Goal: Transaction & Acquisition: Purchase product/service

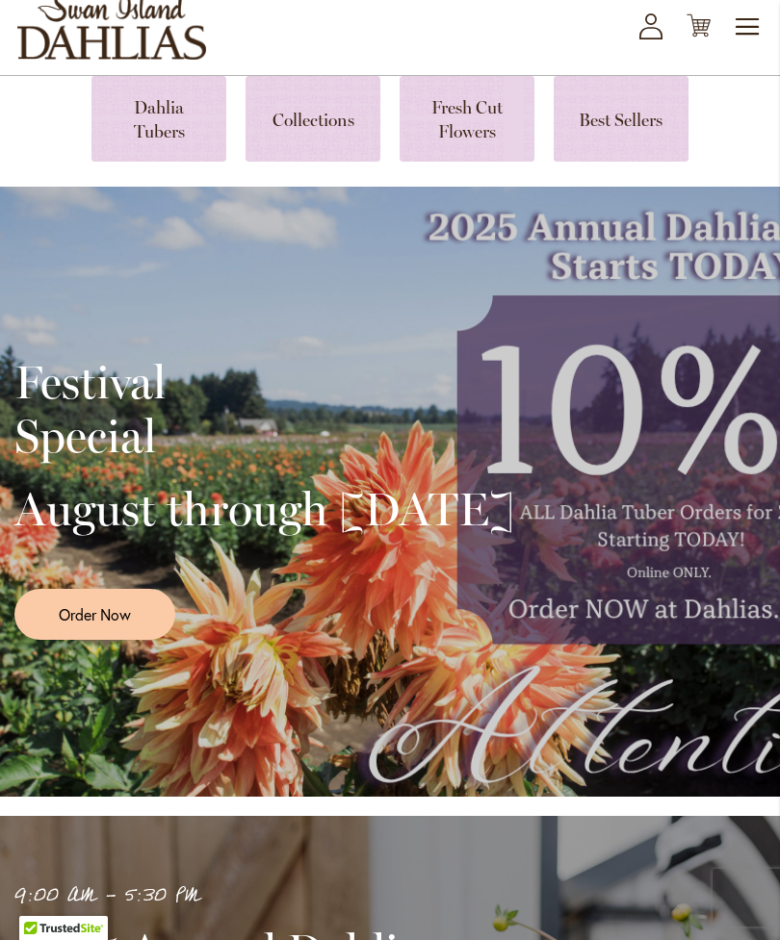
scroll to position [114, 0]
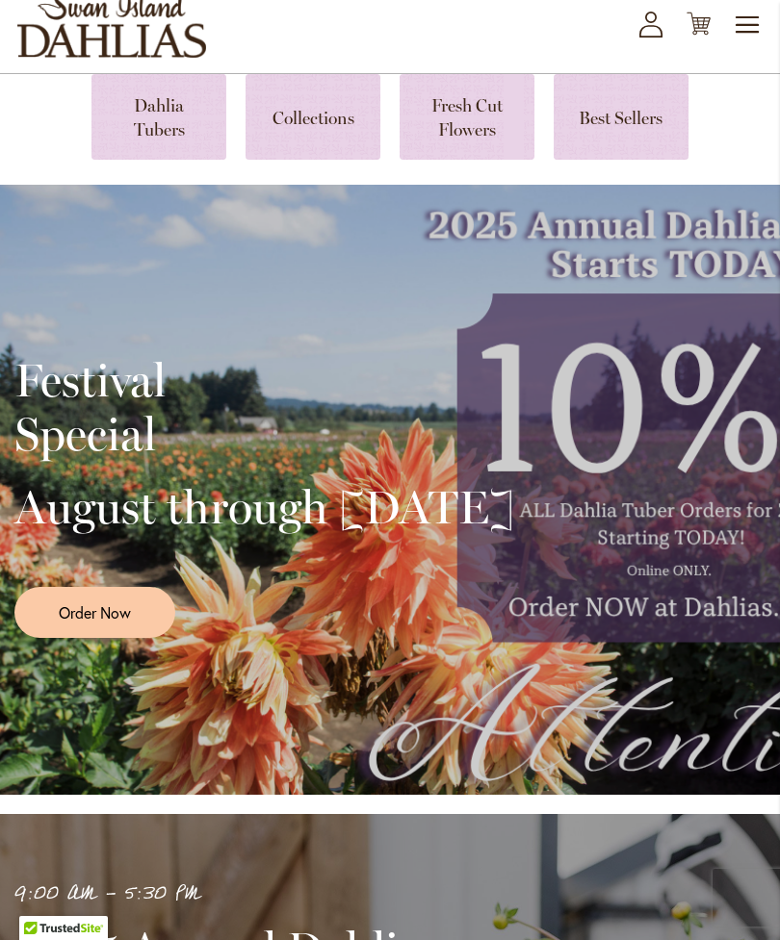
click at [655, 615] on div "Festival Special August through [DATE] Order Now" at bounding box center [389, 489] width 751 height 481
click at [655, 577] on div "Festival Special August through September 28th Order Now" at bounding box center [389, 489] width 751 height 481
click at [659, 630] on div "Festival Special August through September 28th Order Now" at bounding box center [389, 489] width 751 height 481
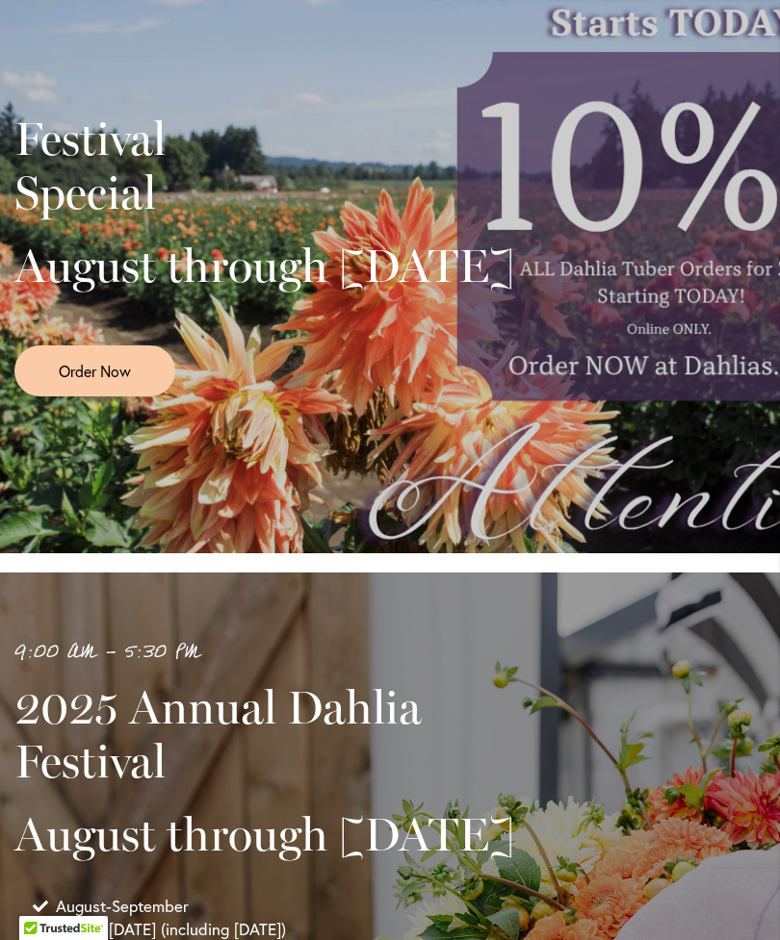
scroll to position [354, 0]
click at [667, 354] on div "Festival Special August through September 28th Order Now" at bounding box center [389, 249] width 751 height 481
click at [657, 380] on div "Festival Special August through September 28th Order Now" at bounding box center [389, 249] width 751 height 481
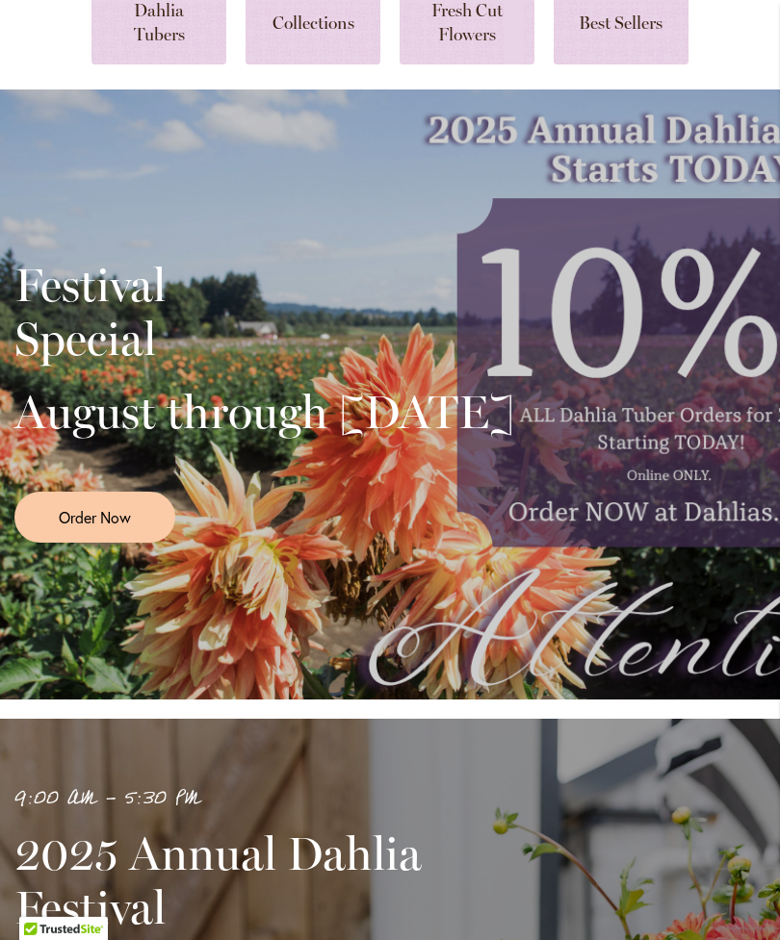
scroll to position [85, 0]
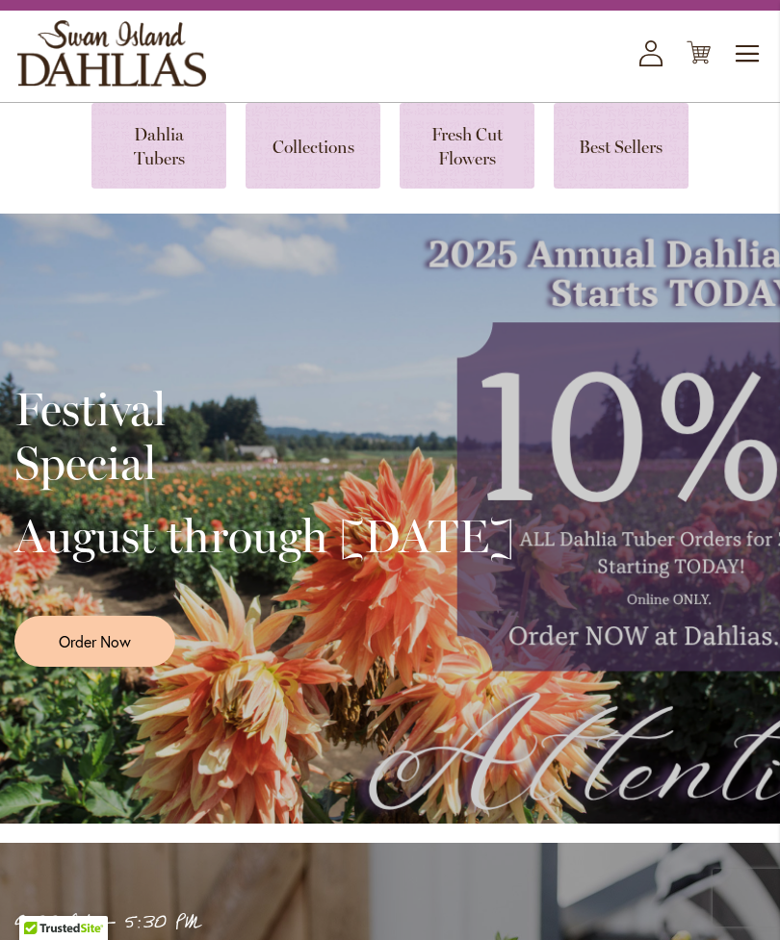
click at [122, 652] on span "Order Now" at bounding box center [95, 641] width 72 height 22
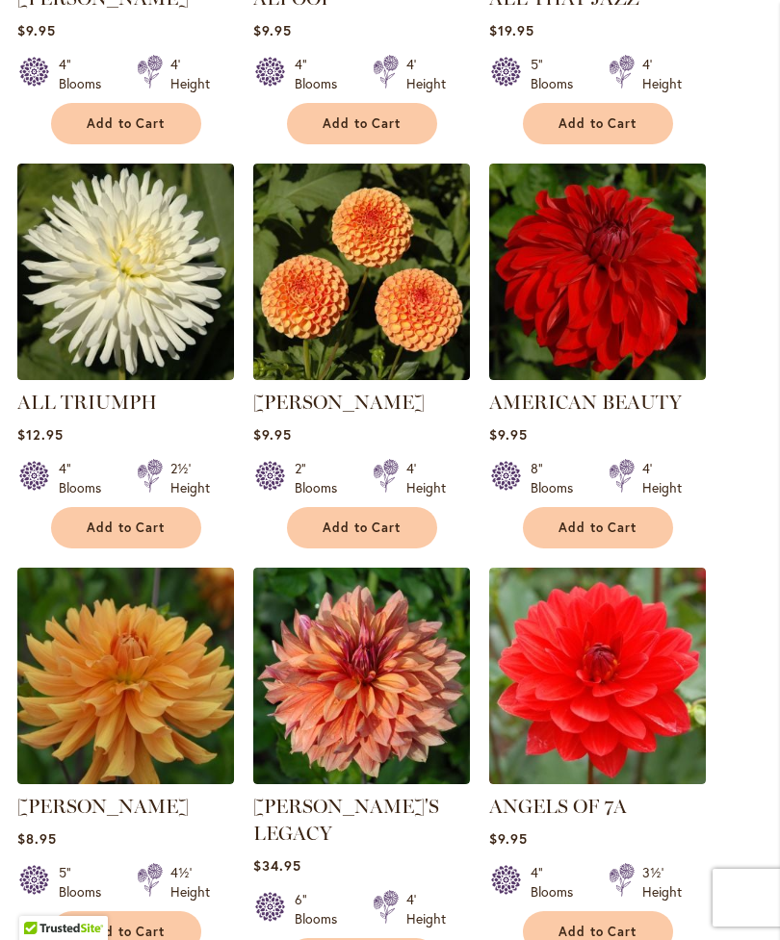
scroll to position [1269, 0]
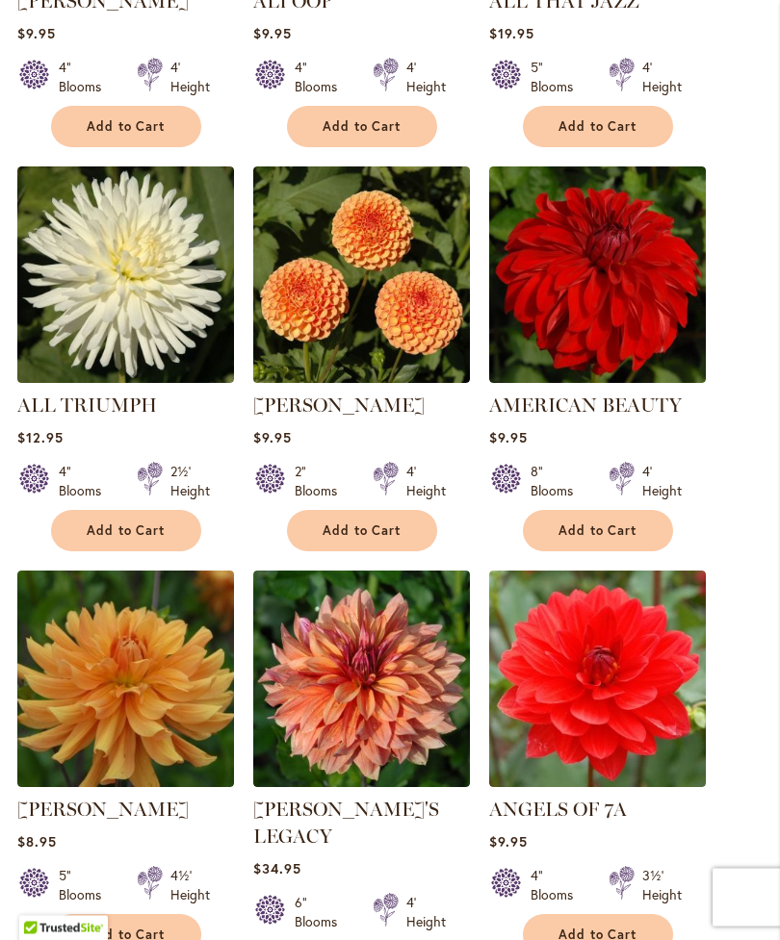
click at [380, 540] on span "Add to Cart" at bounding box center [361, 532] width 79 height 16
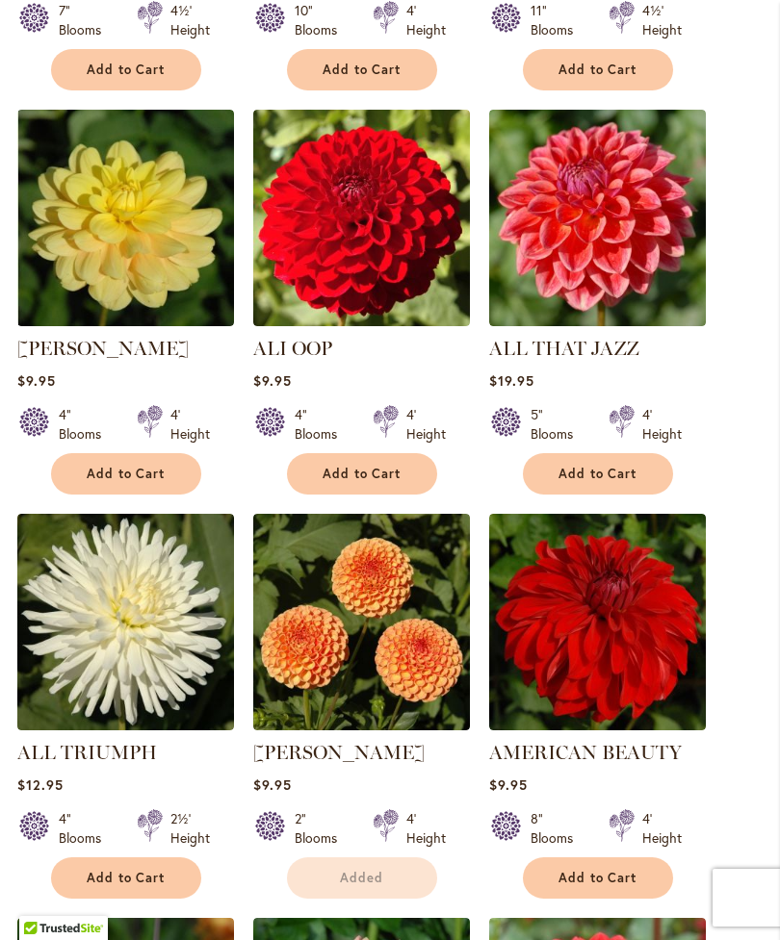
scroll to position [972, 0]
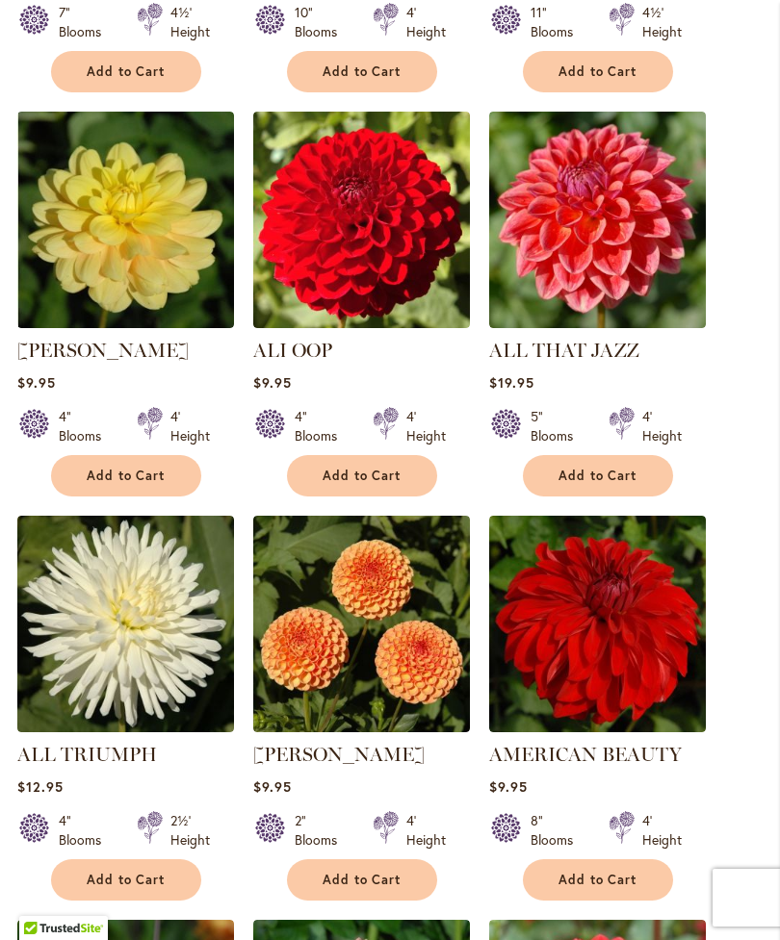
click at [599, 484] on span "Add to Cart" at bounding box center [597, 476] width 79 height 16
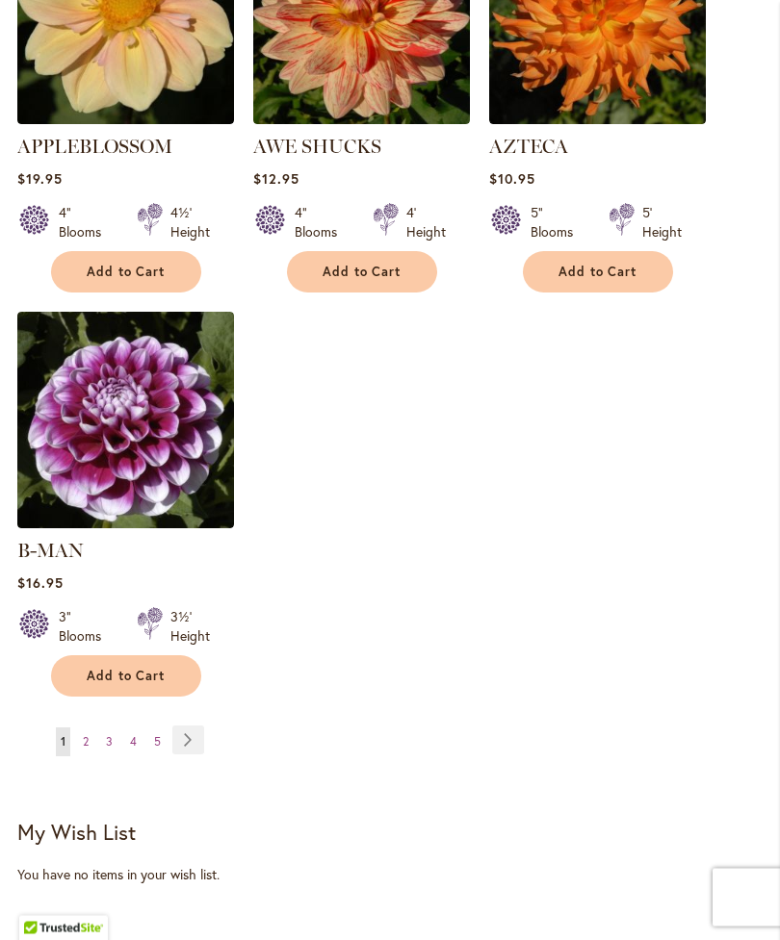
scroll to position [2416, 0]
click at [111, 728] on link "Page 3" at bounding box center [109, 742] width 16 height 29
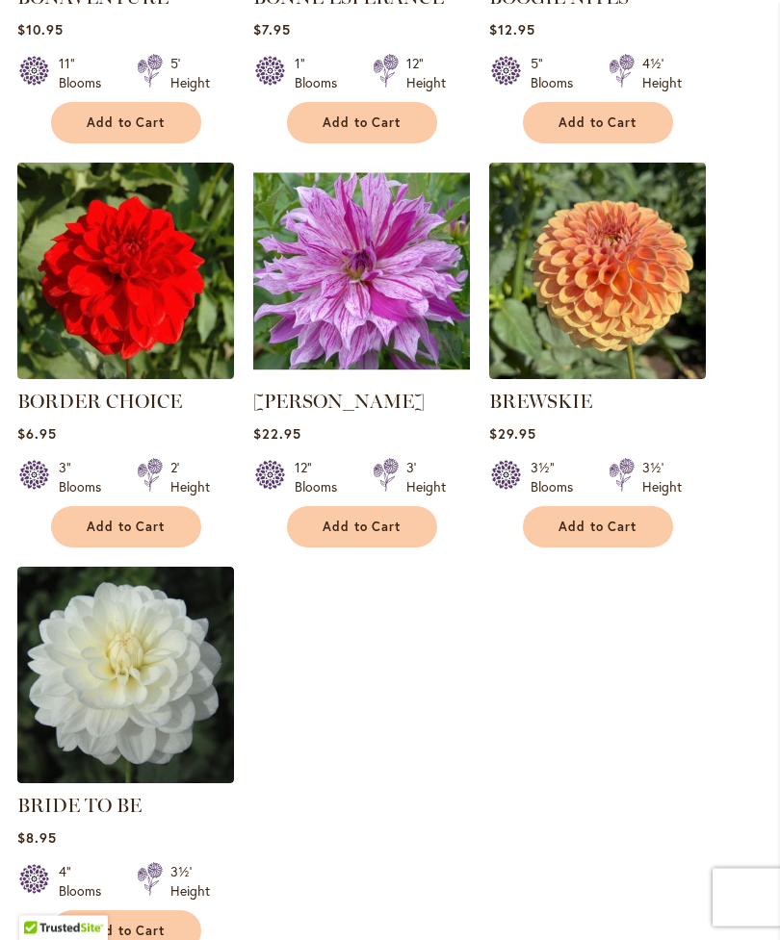
scroll to position [2083, 0]
click at [146, 939] on span "Add to Cart" at bounding box center [126, 931] width 79 height 16
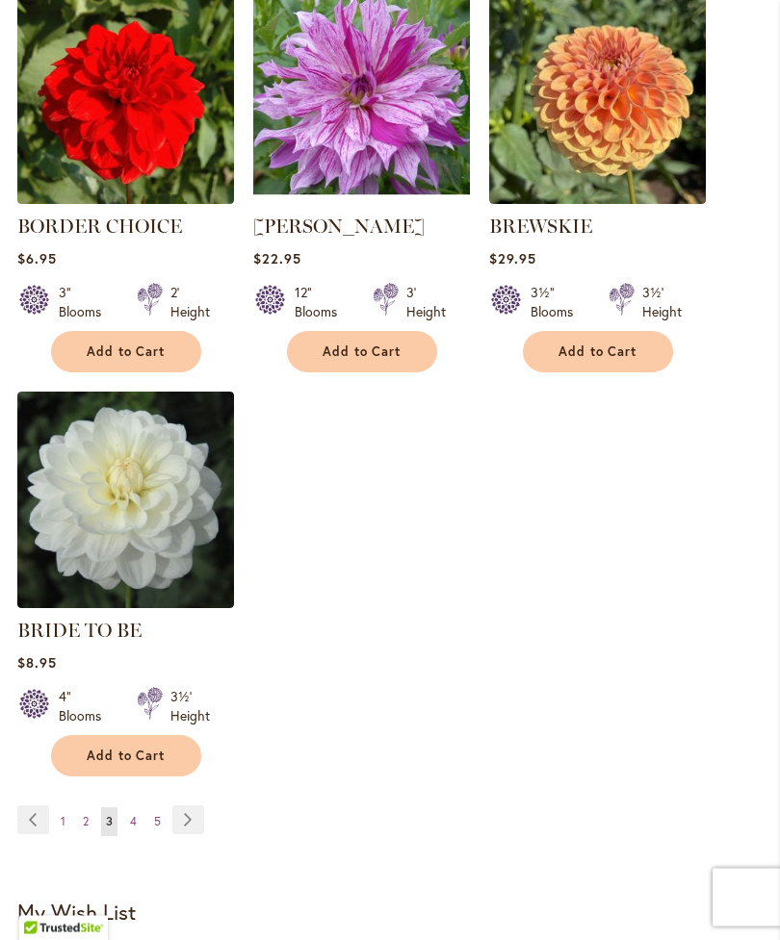
scroll to position [2310, 0]
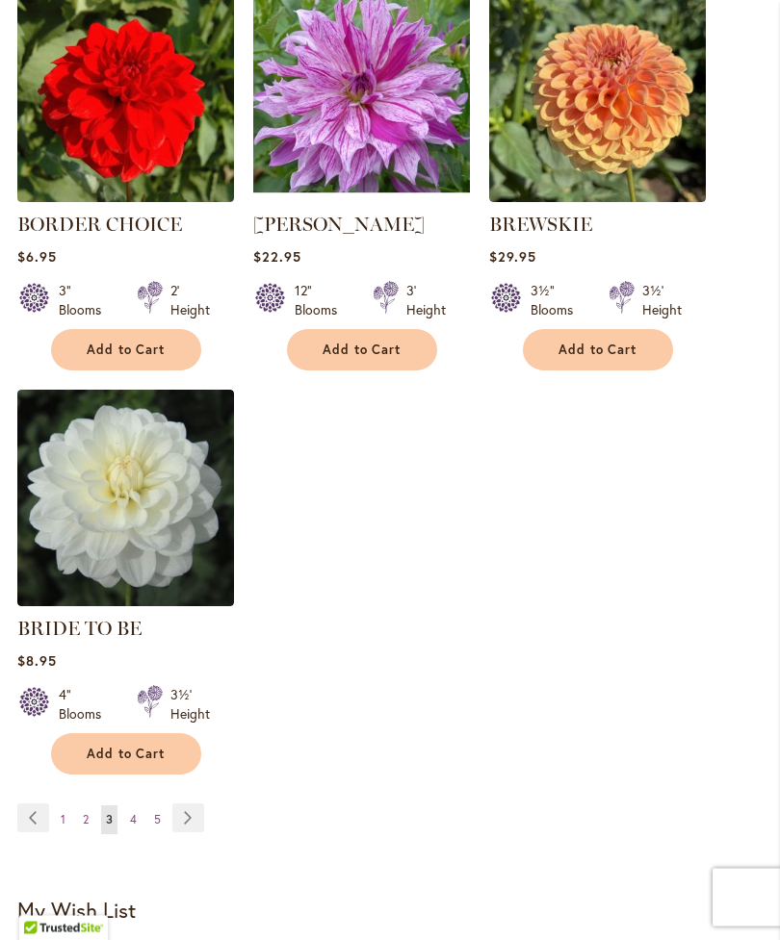
click at [86, 828] on span "2" at bounding box center [86, 820] width 6 height 14
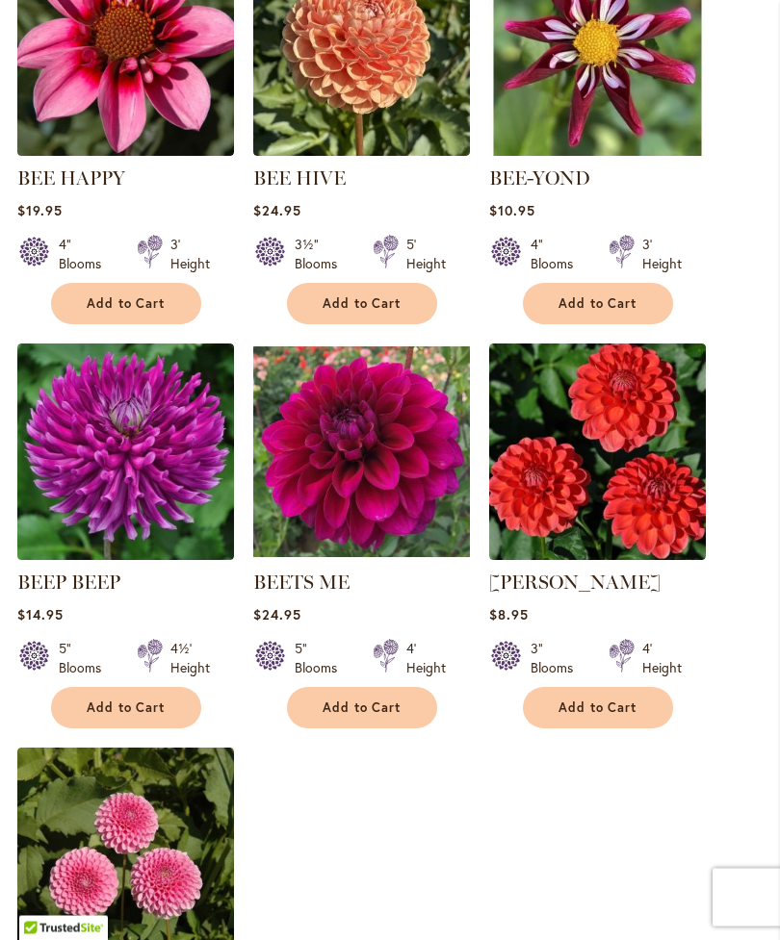
click at [593, 717] on span "Add to Cart" at bounding box center [597, 709] width 79 height 16
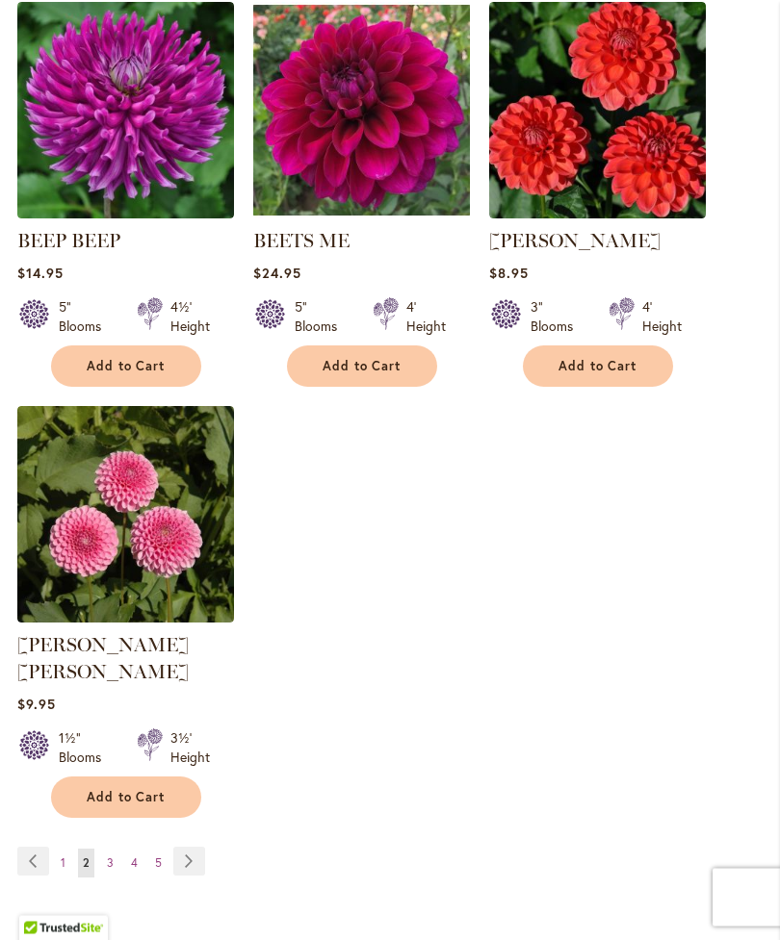
click at [141, 779] on button "Add to Cart" at bounding box center [126, 798] width 150 height 41
click at [139, 849] on link "Page 4" at bounding box center [134, 863] width 16 height 29
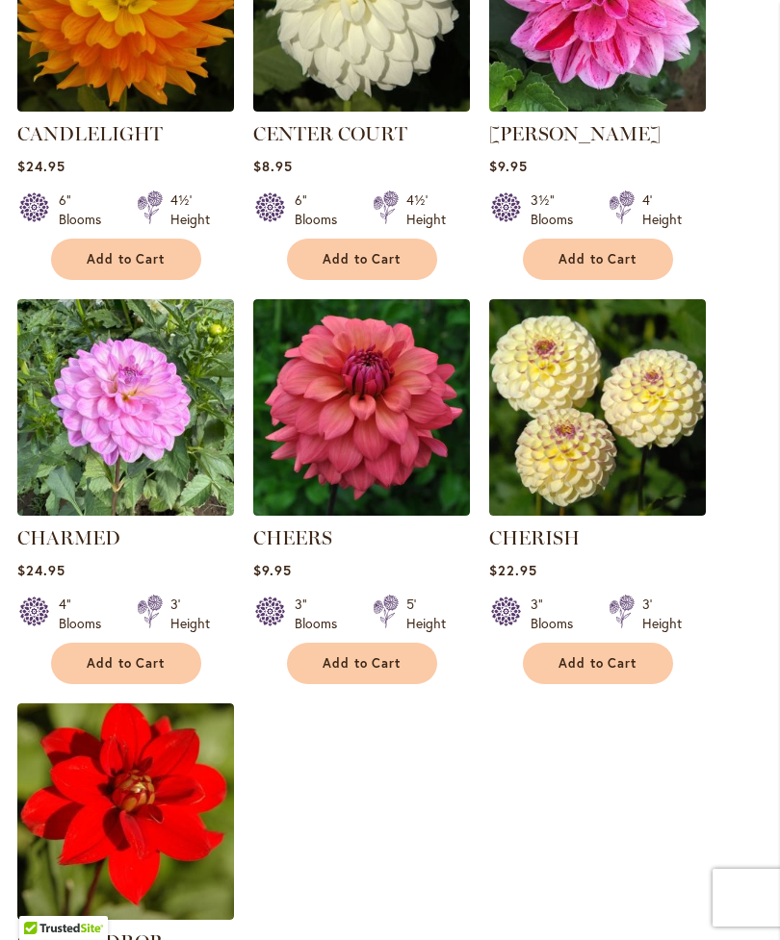
scroll to position [1982, 0]
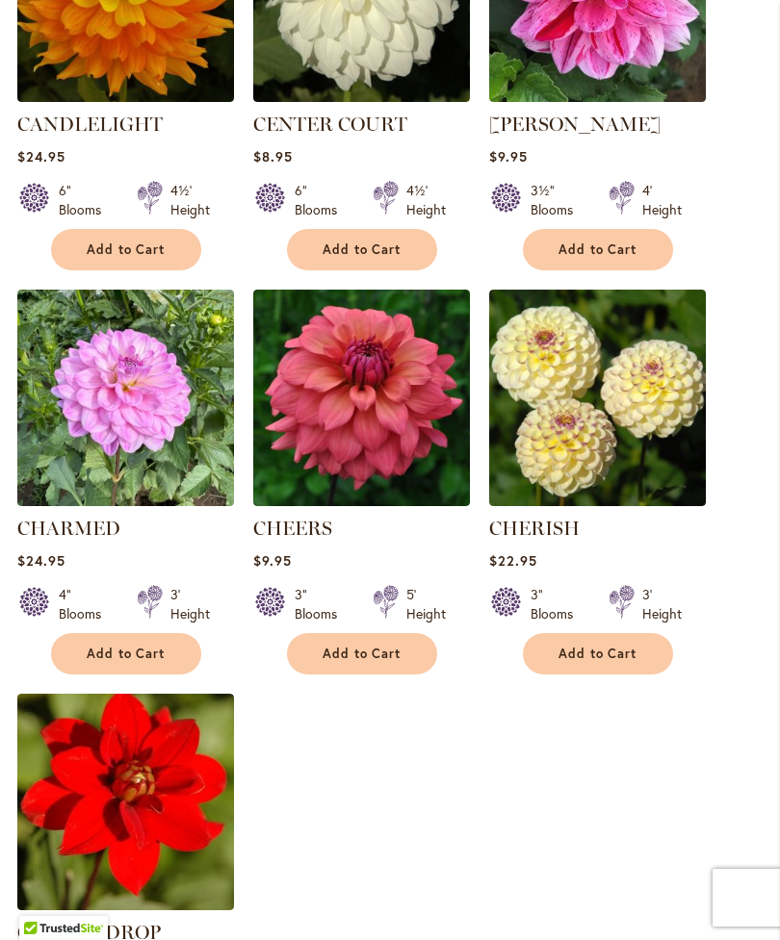
click at [592, 662] on span "Add to Cart" at bounding box center [597, 654] width 79 height 16
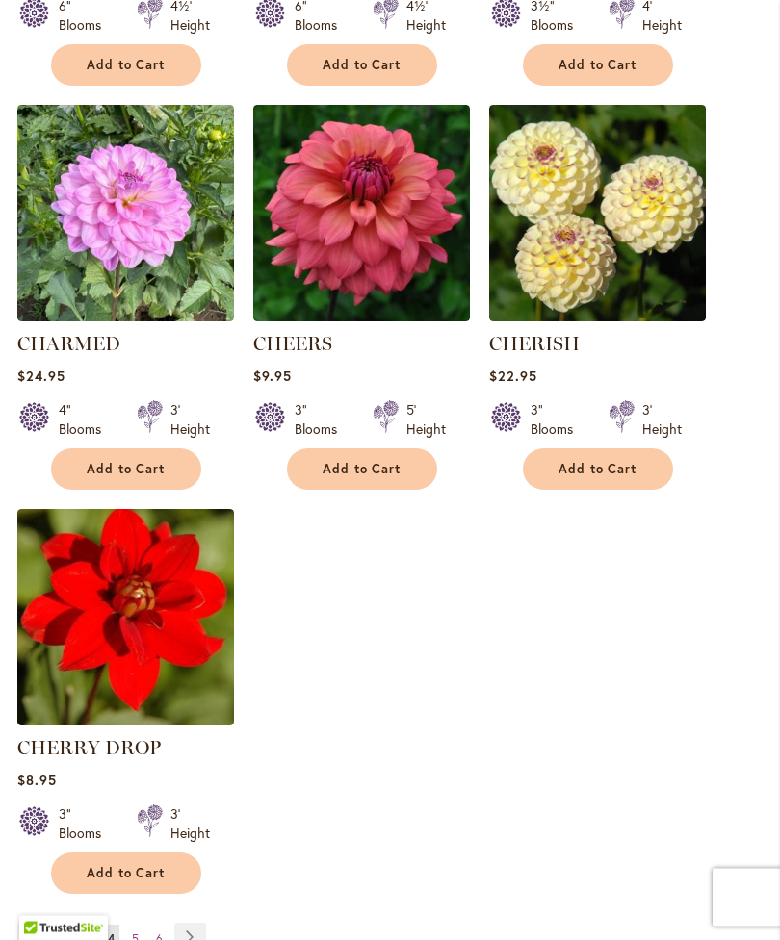
scroll to position [2218, 0]
click at [388, 477] on span "Add to Cart" at bounding box center [361, 469] width 79 height 16
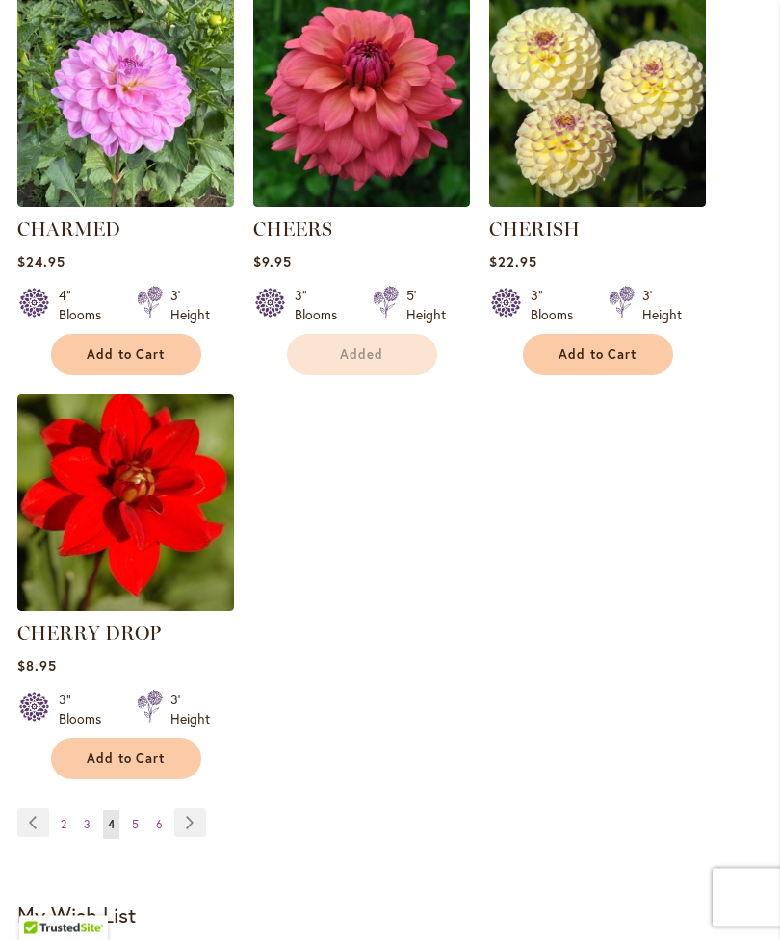
scroll to position [2333, 0]
click at [140, 839] on link "Page 5" at bounding box center [135, 824] width 16 height 29
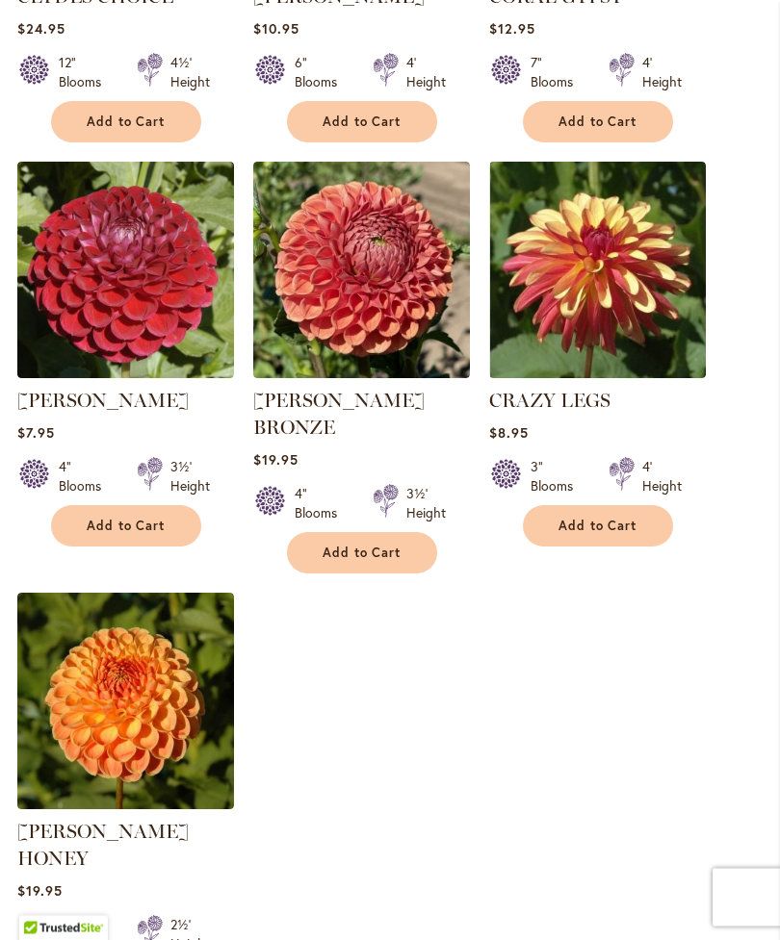
scroll to position [2164, 0]
click at [136, 505] on button "Add to Cart" at bounding box center [126, 525] width 150 height 41
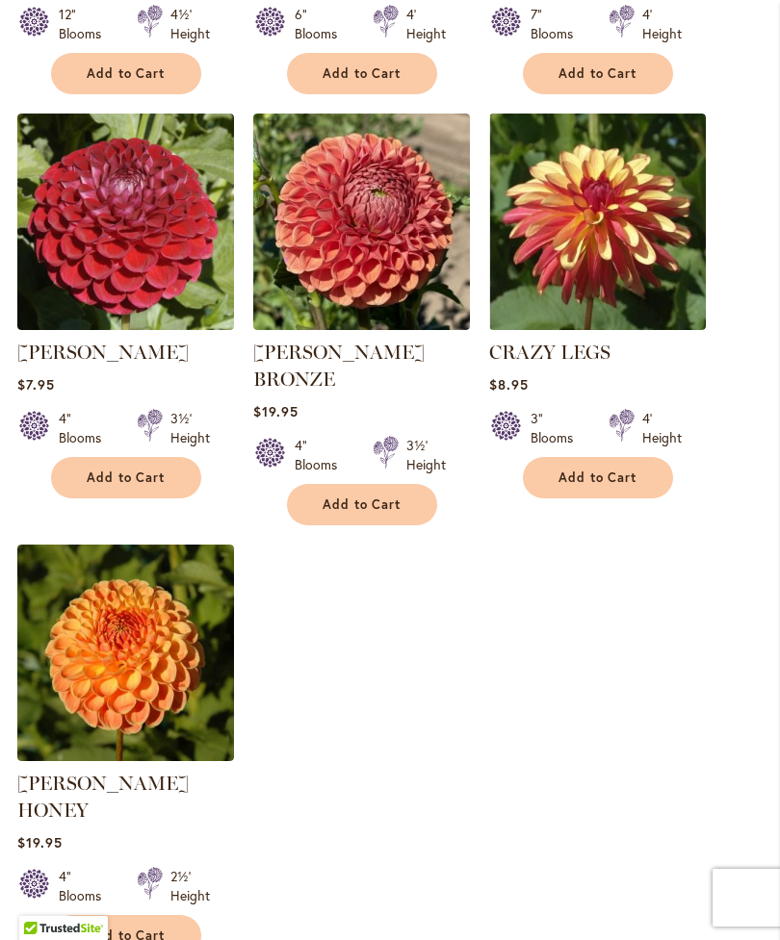
scroll to position [2323, 0]
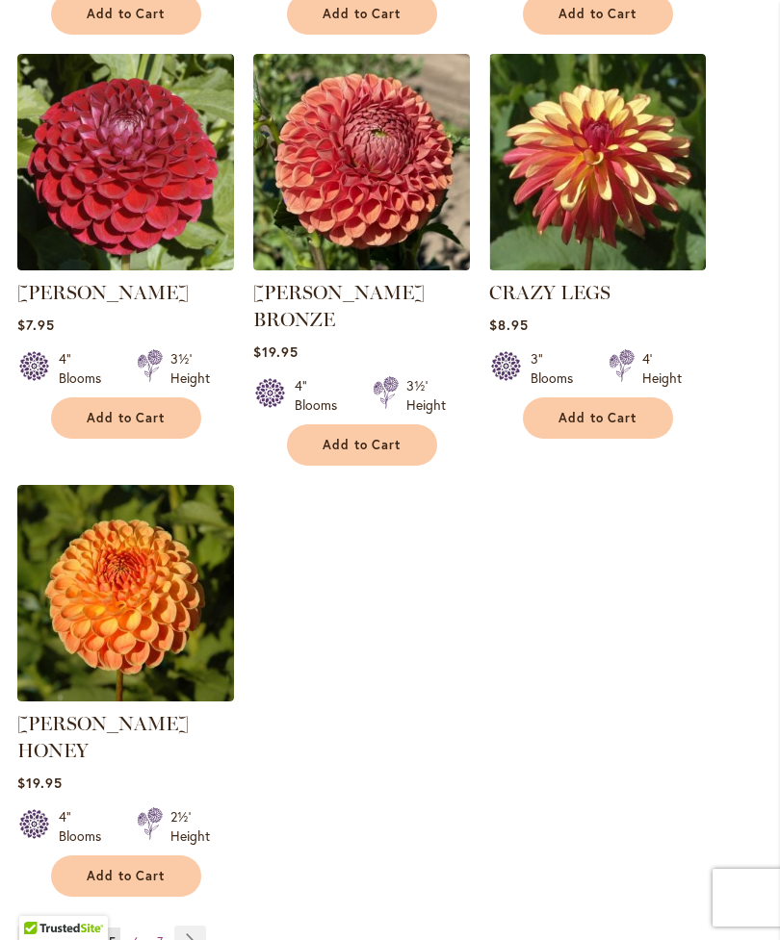
click at [141, 928] on link "Page 6" at bounding box center [136, 942] width 16 height 29
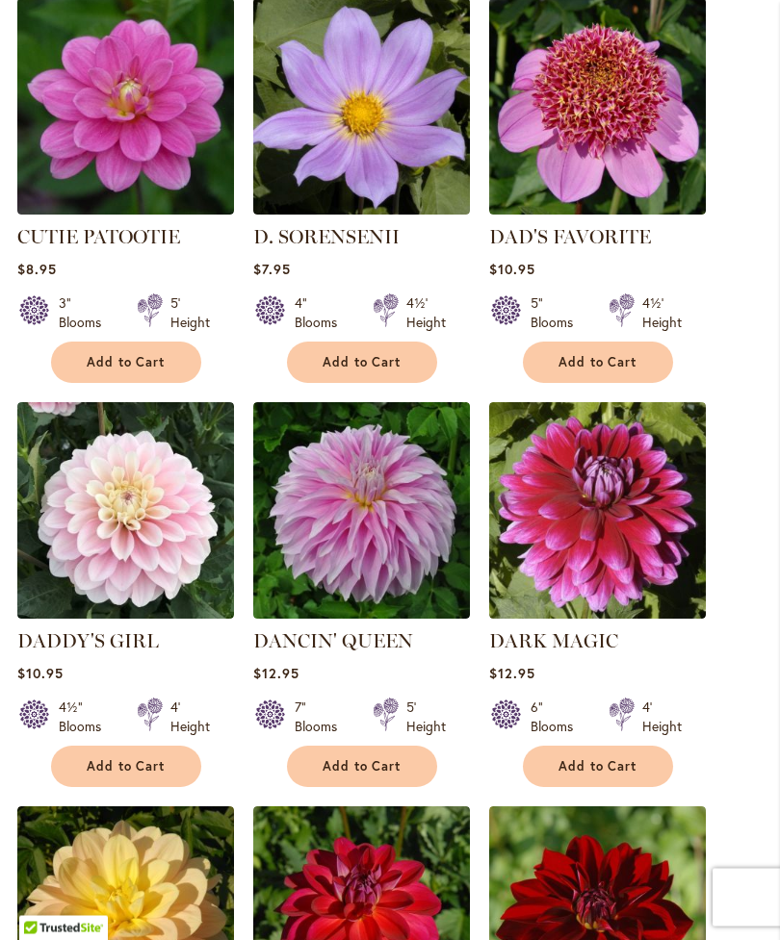
scroll to position [1107, 0]
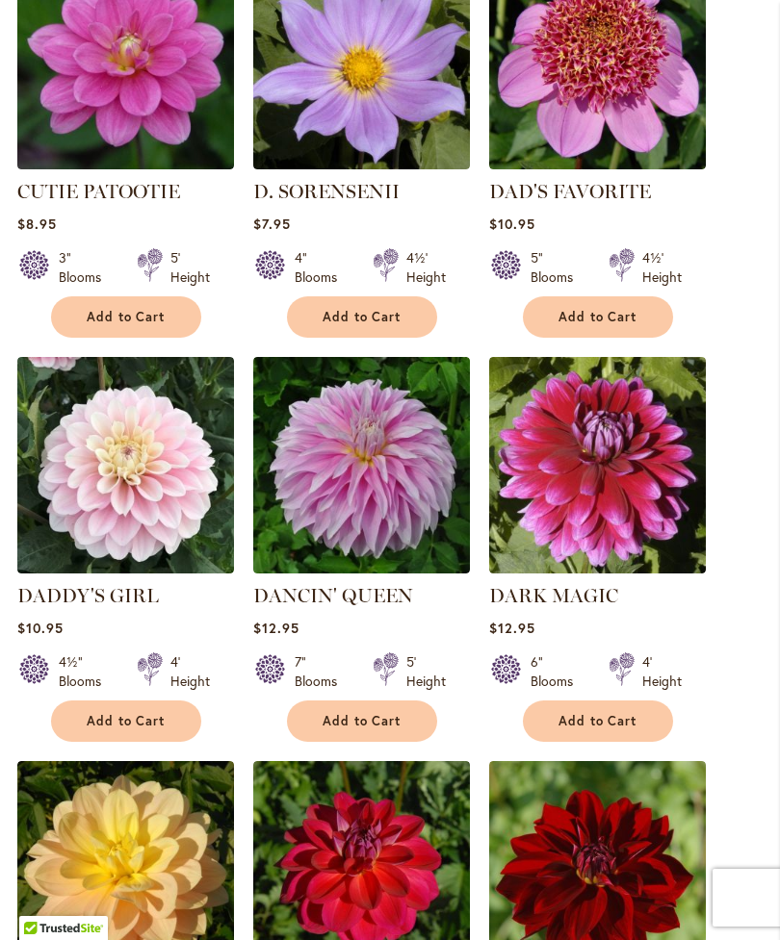
click at [144, 729] on span "Add to Cart" at bounding box center [126, 721] width 79 height 16
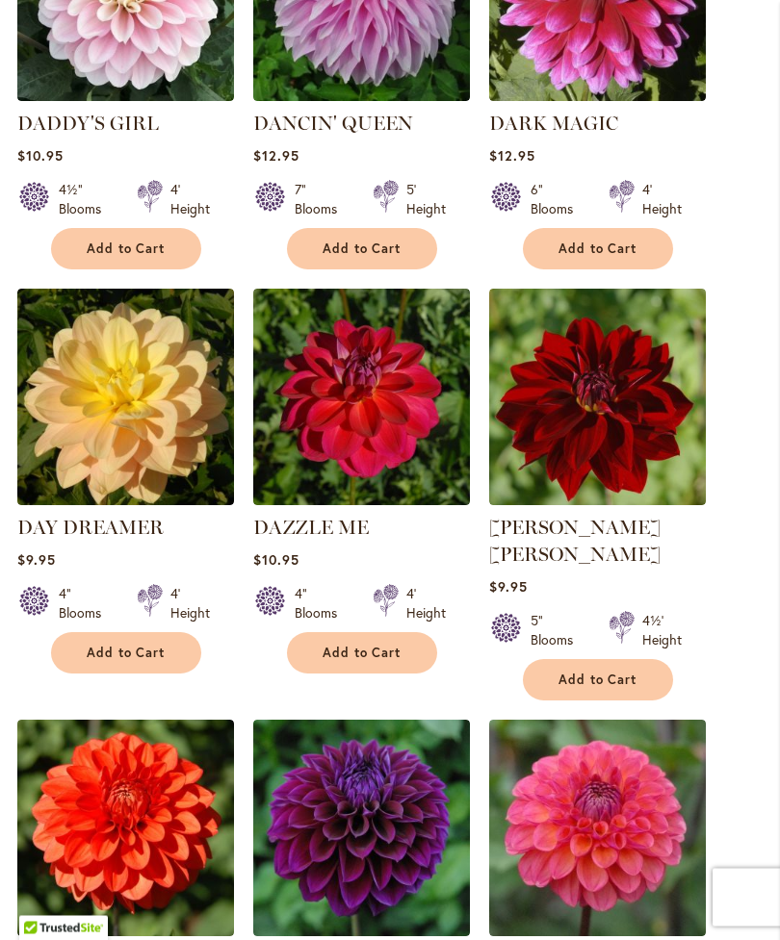
scroll to position [1651, 0]
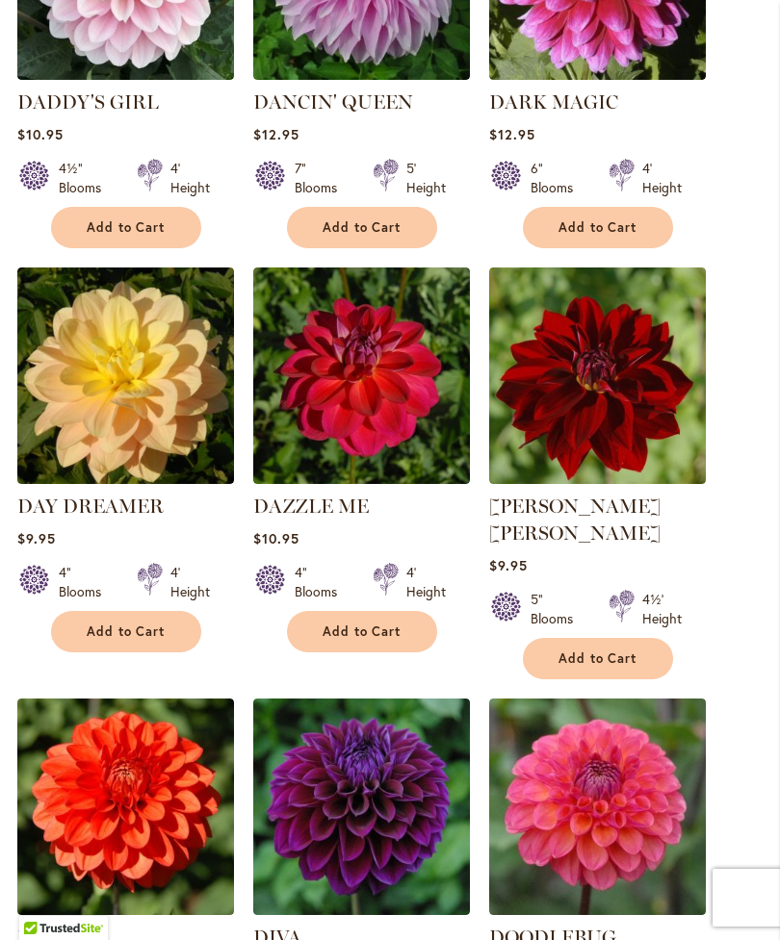
click at [159, 652] on button "Add to Cart" at bounding box center [126, 631] width 150 height 41
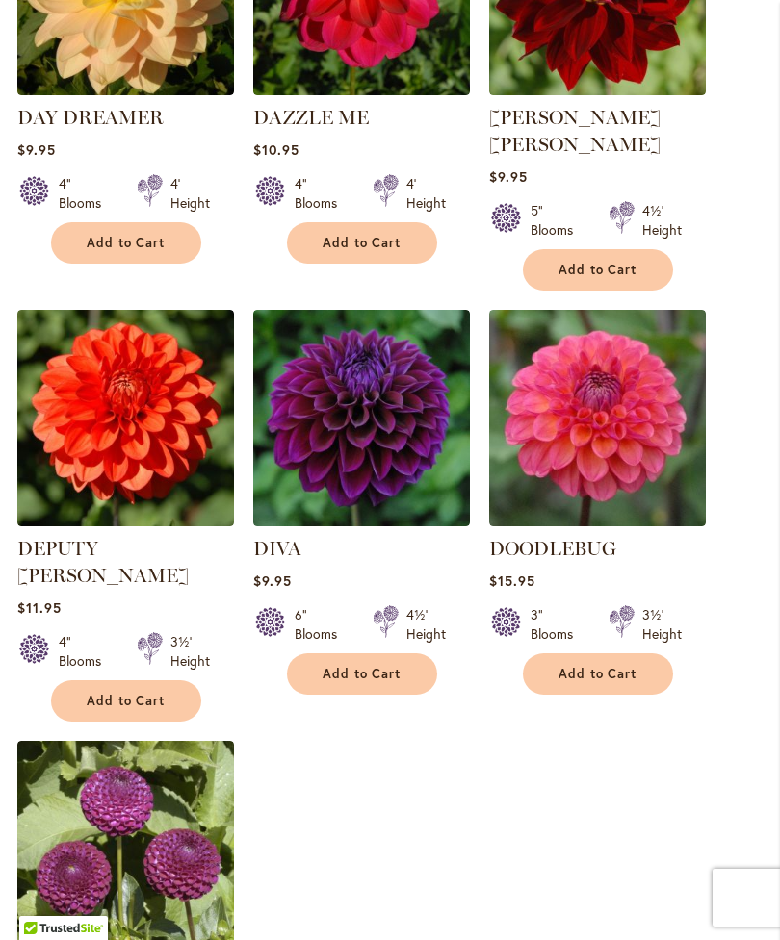
scroll to position [2042, 0]
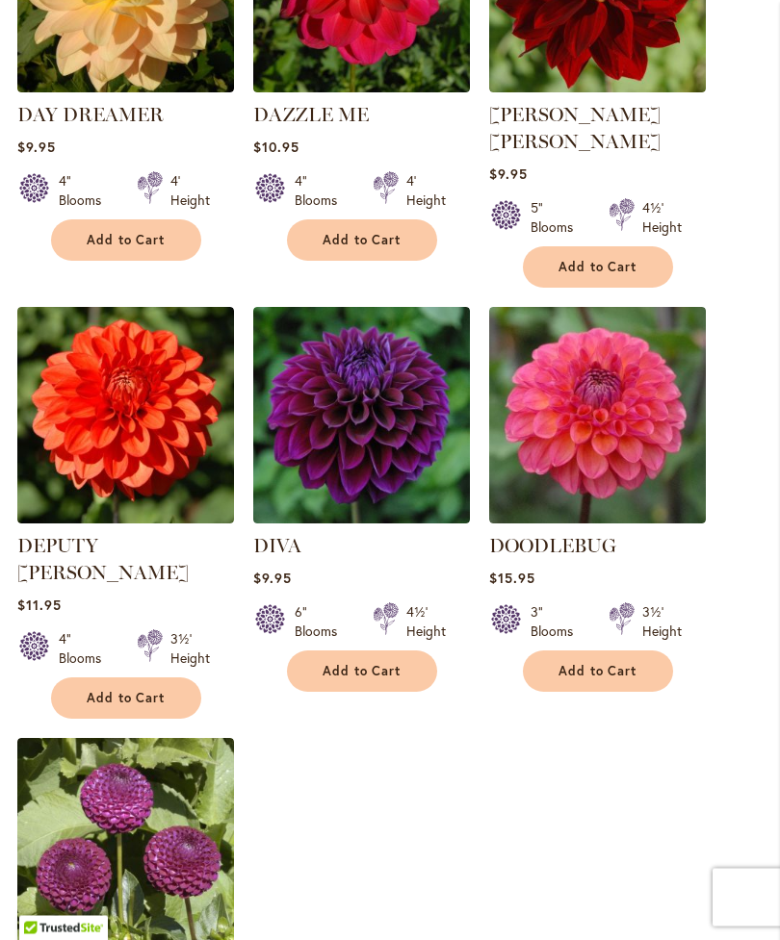
click at [387, 677] on button "Add to Cart" at bounding box center [362, 672] width 150 height 41
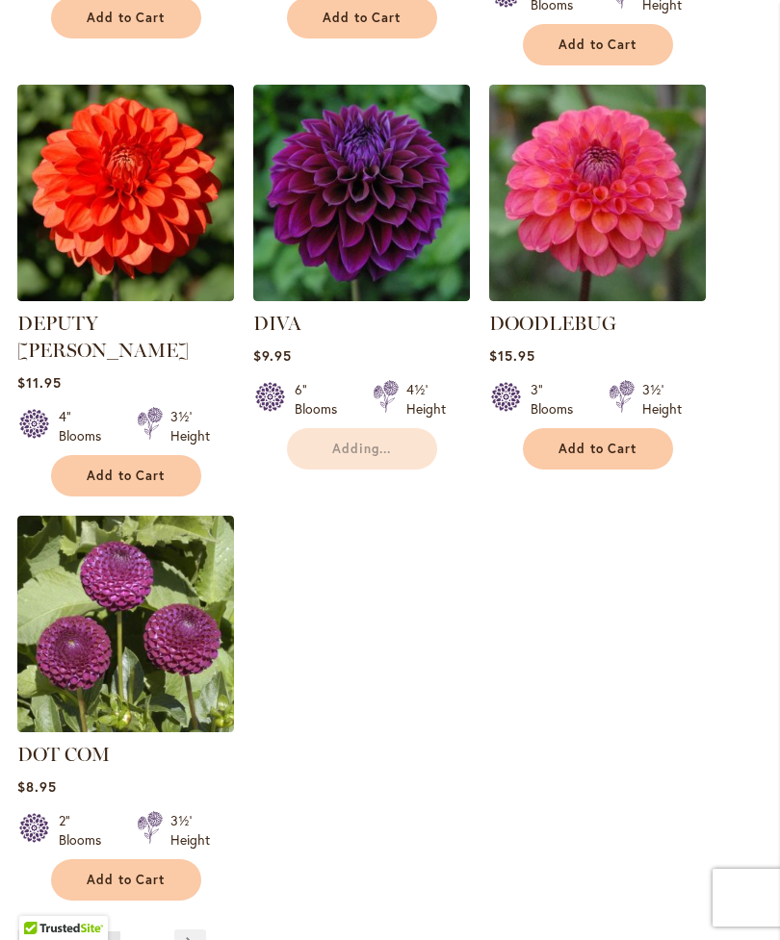
scroll to position [2276, 0]
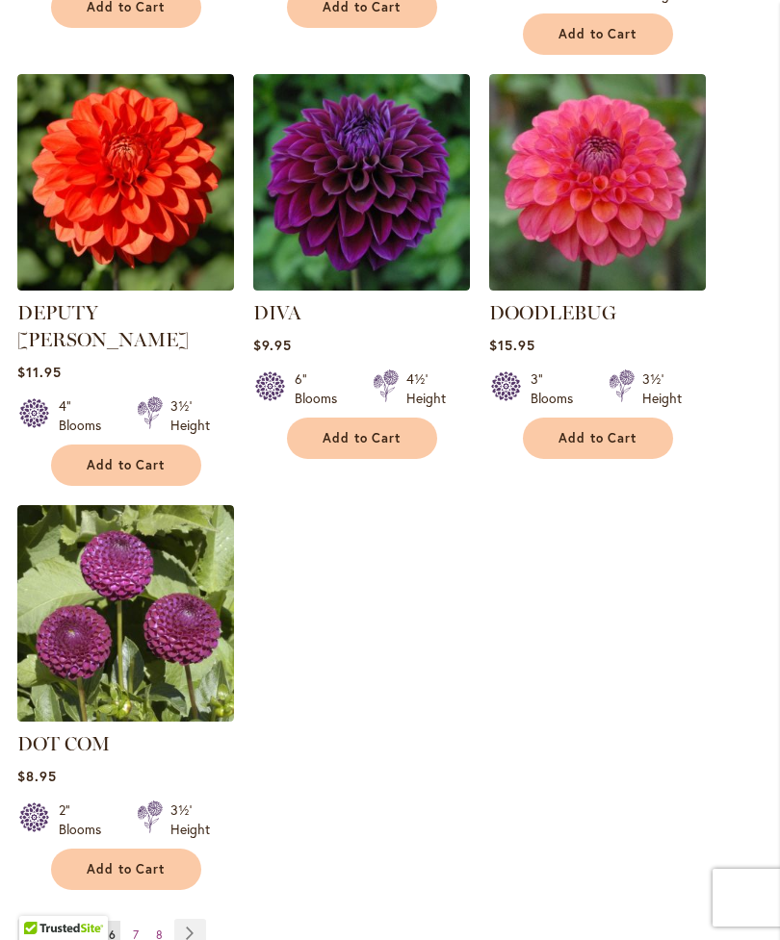
click at [135, 861] on span "Add to Cart" at bounding box center [126, 869] width 79 height 16
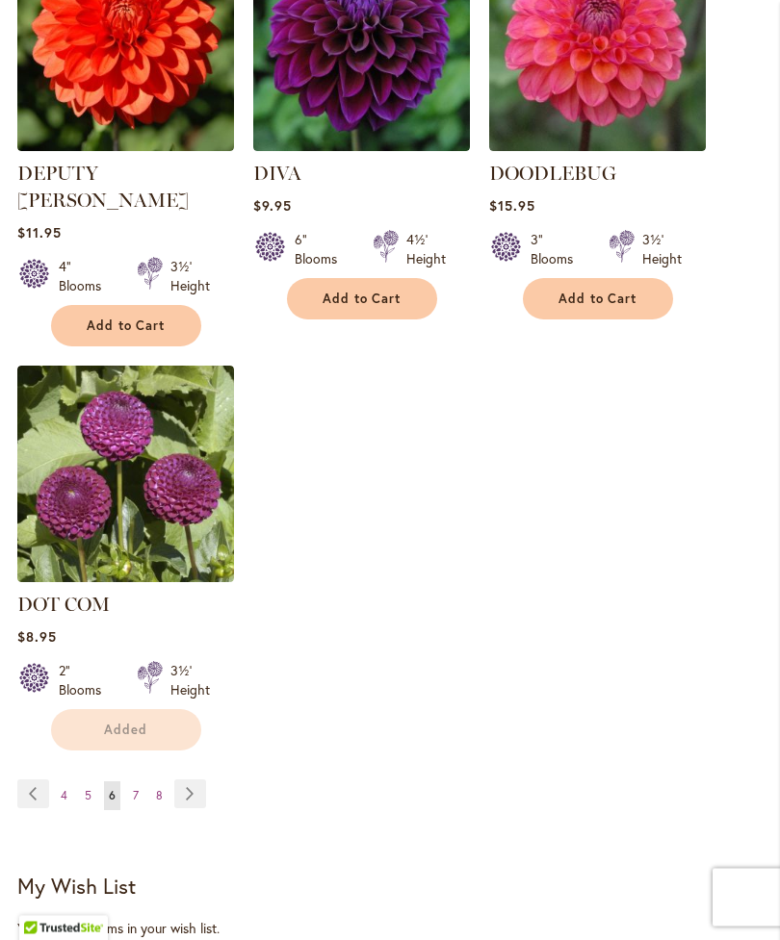
scroll to position [2417, 0]
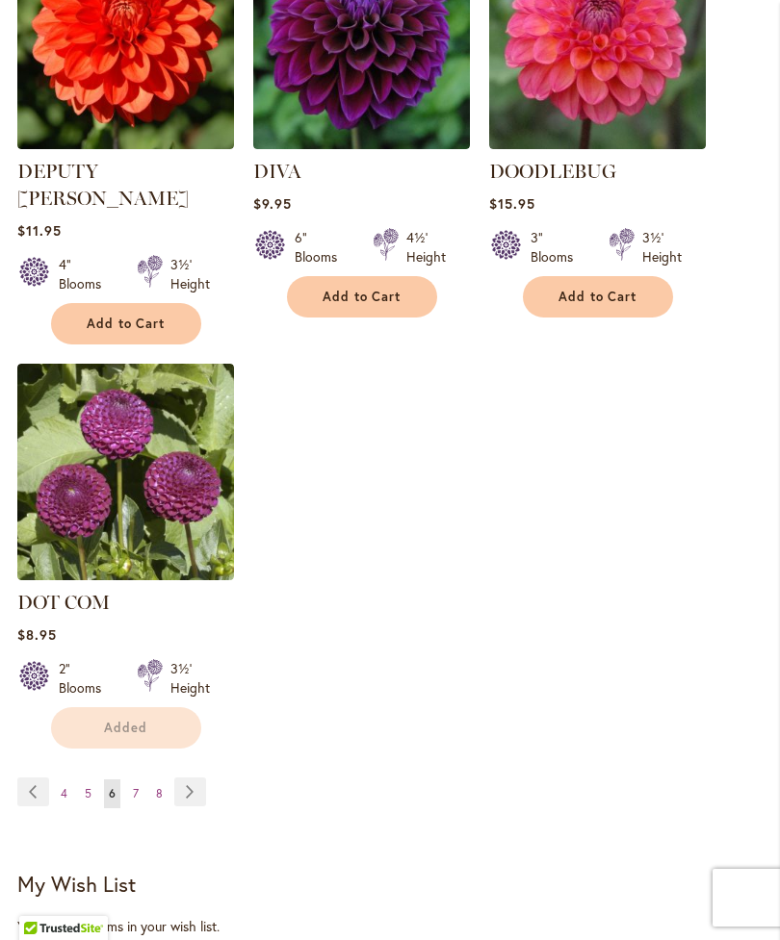
click at [141, 780] on link "Page 7" at bounding box center [135, 794] width 15 height 29
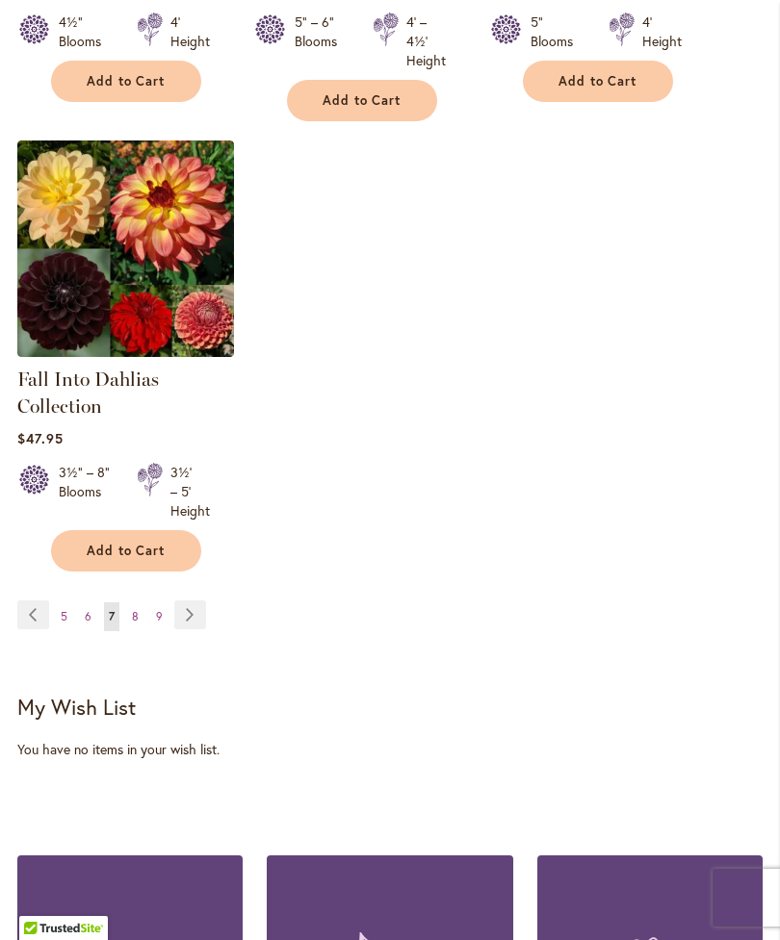
scroll to position [2599, 0]
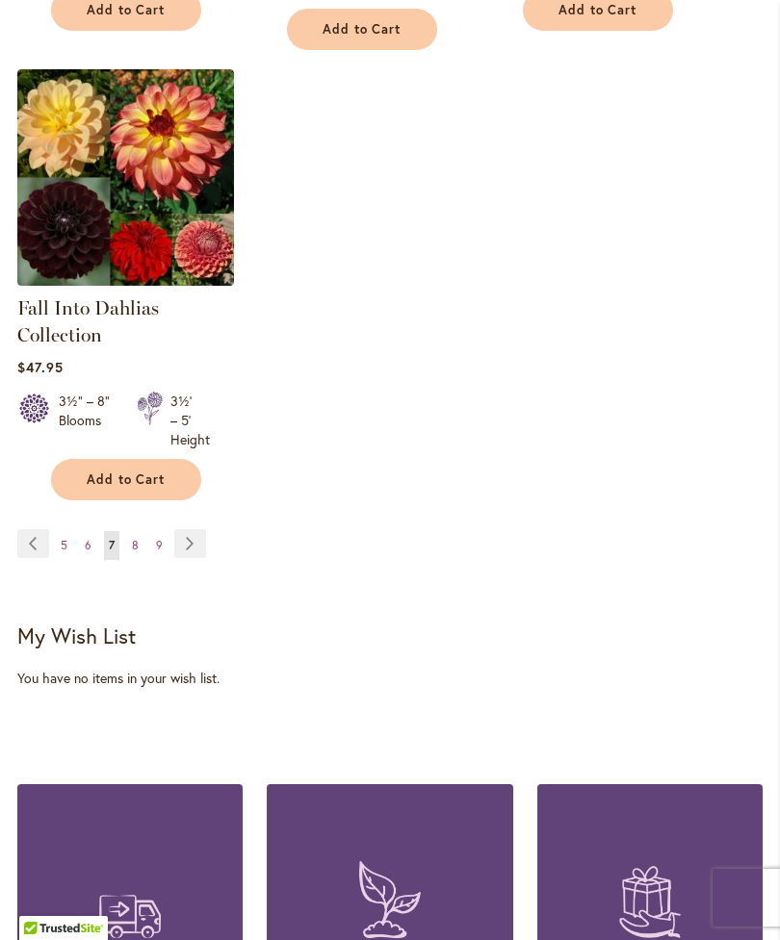
click at [138, 552] on span "8" at bounding box center [135, 545] width 7 height 14
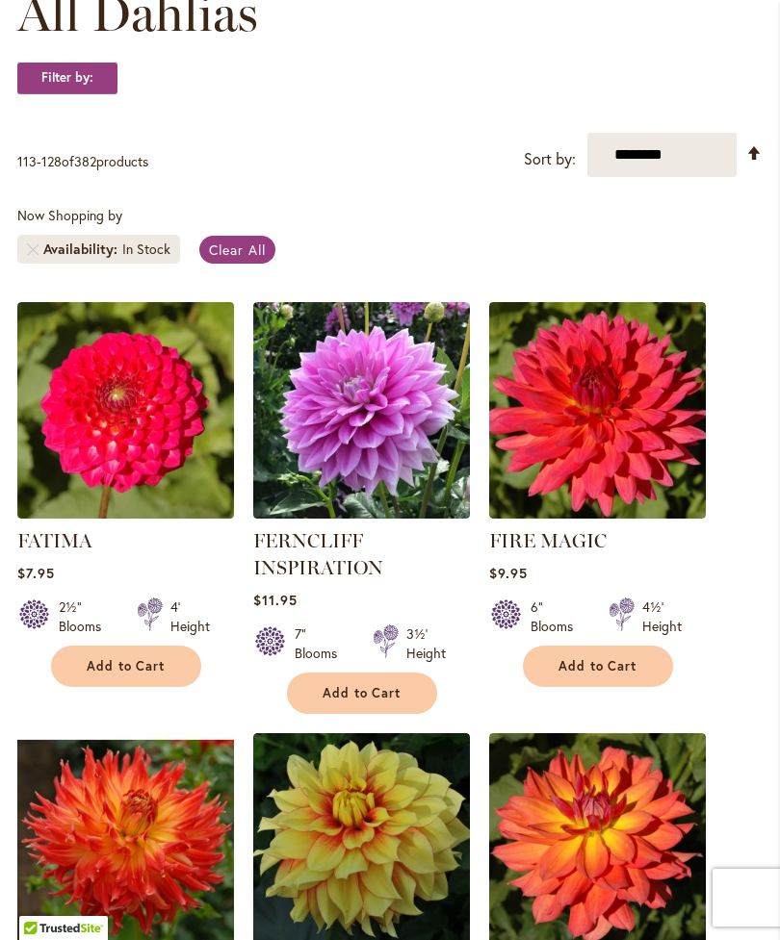
scroll to position [372, 0]
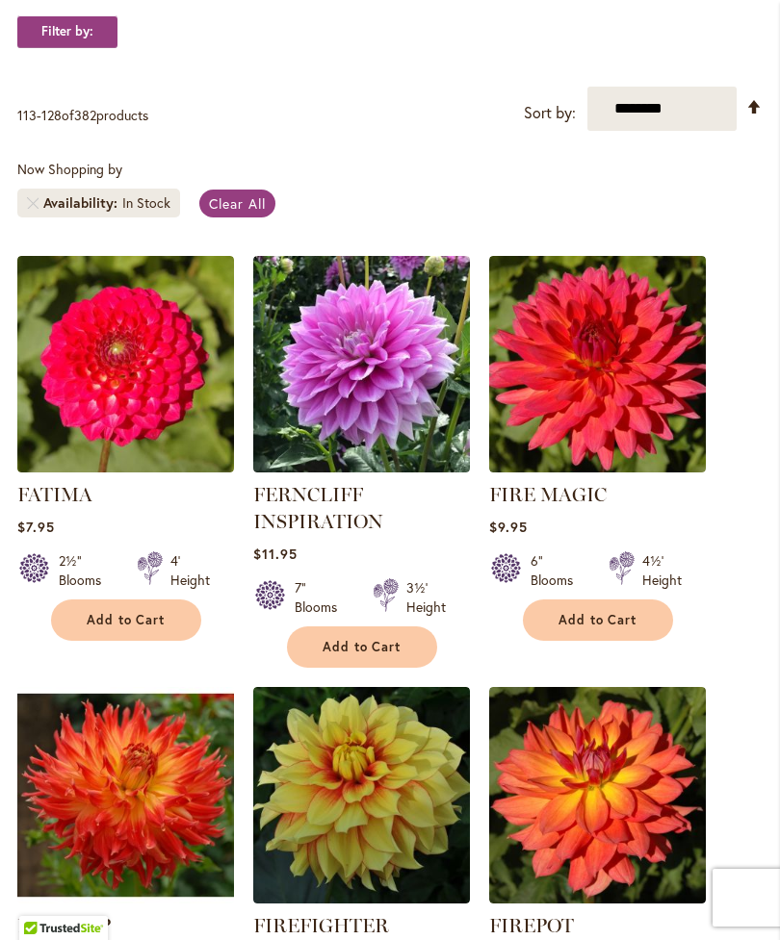
click at [171, 641] on button "Add to Cart" at bounding box center [126, 620] width 150 height 41
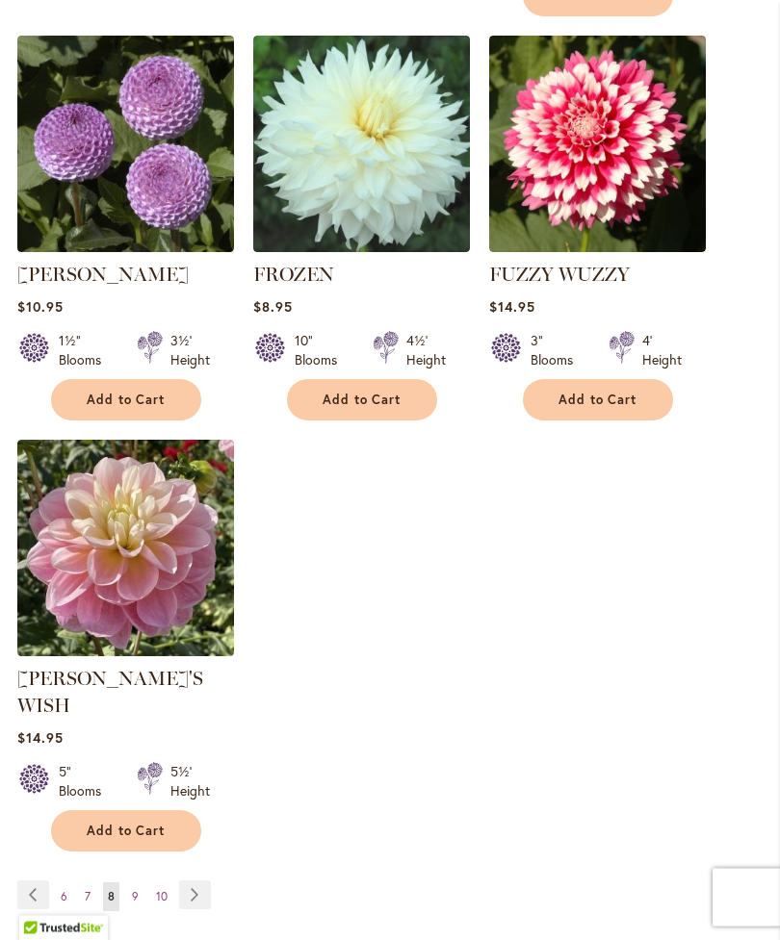
click at [391, 380] on button "Add to Cart" at bounding box center [362, 400] width 150 height 41
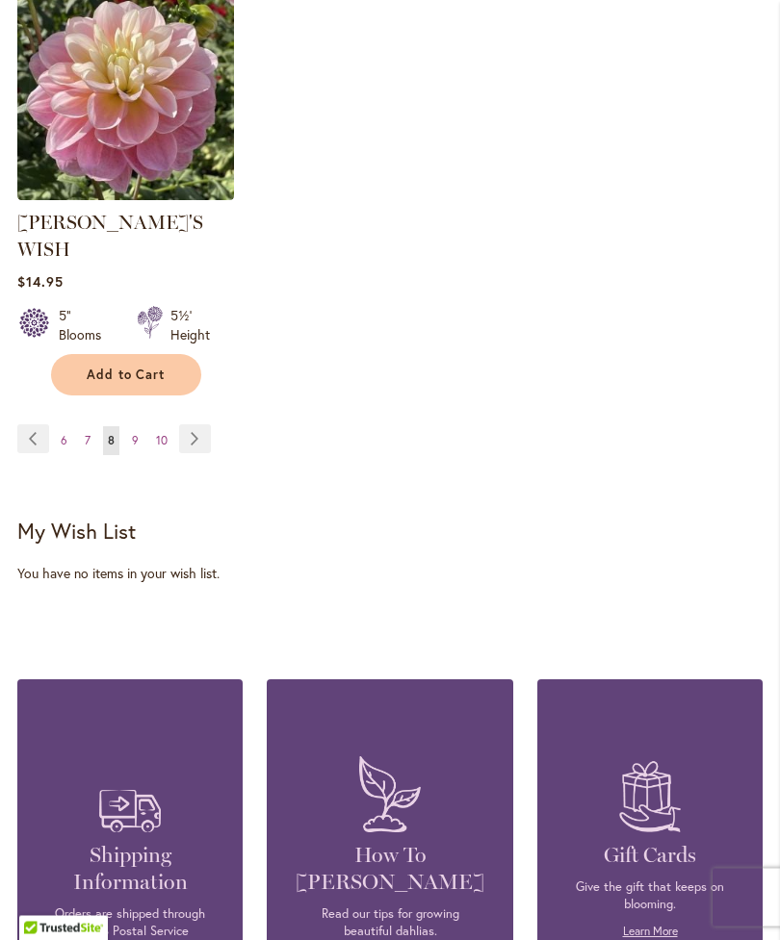
scroll to position [2799, 0]
click at [149, 939] on link "Learn More" at bounding box center [130, 957] width 55 height 14
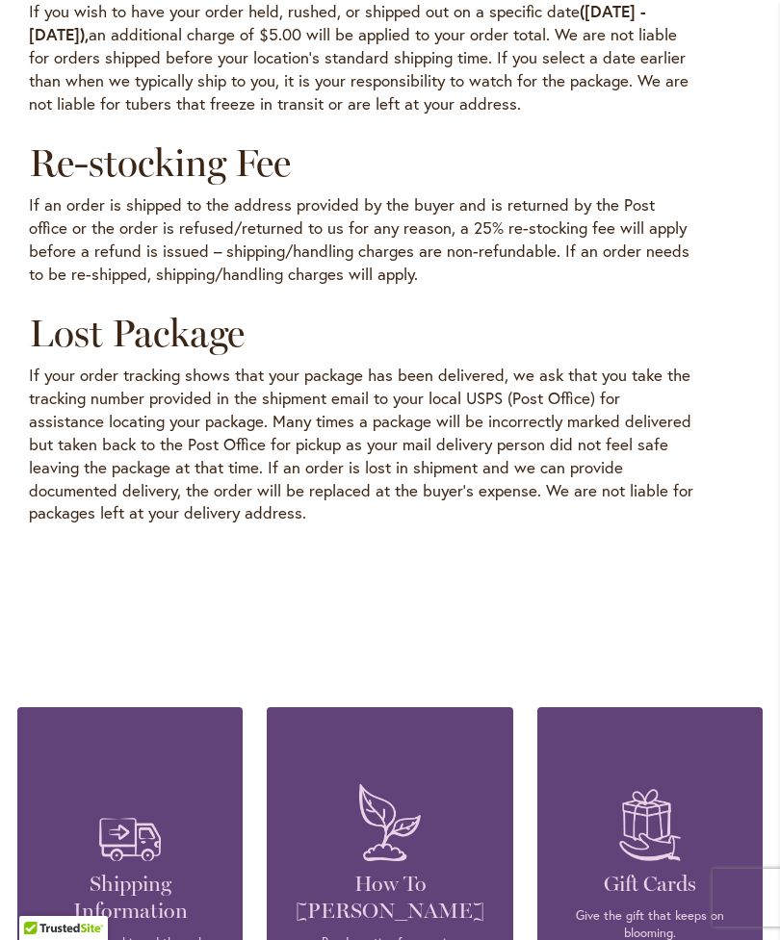
scroll to position [3201, 0]
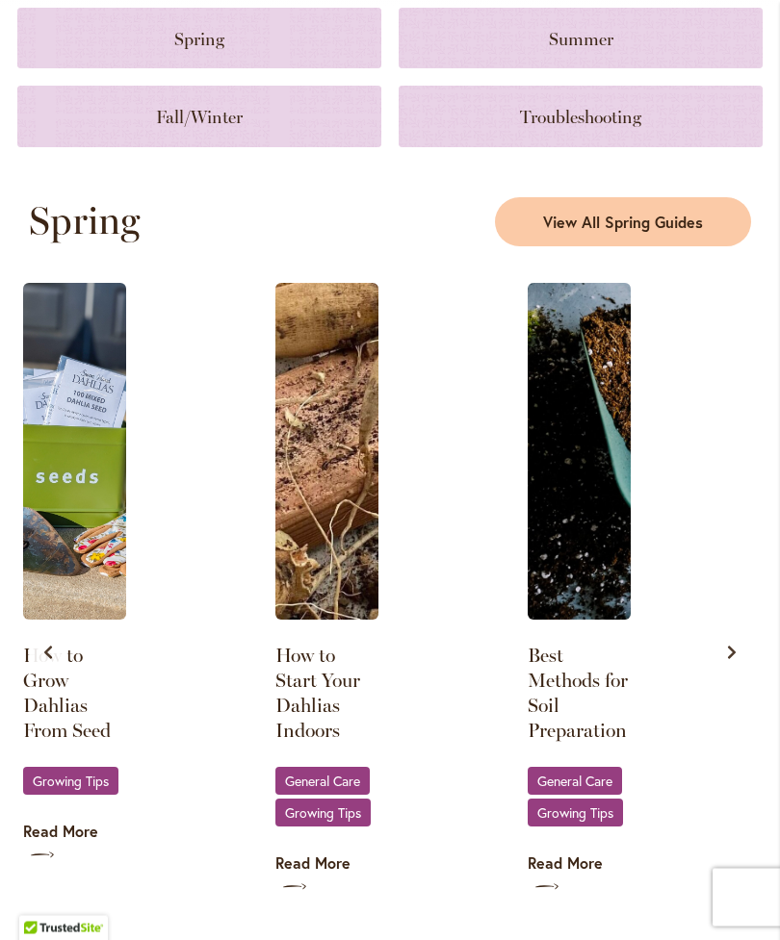
scroll to position [870, 0]
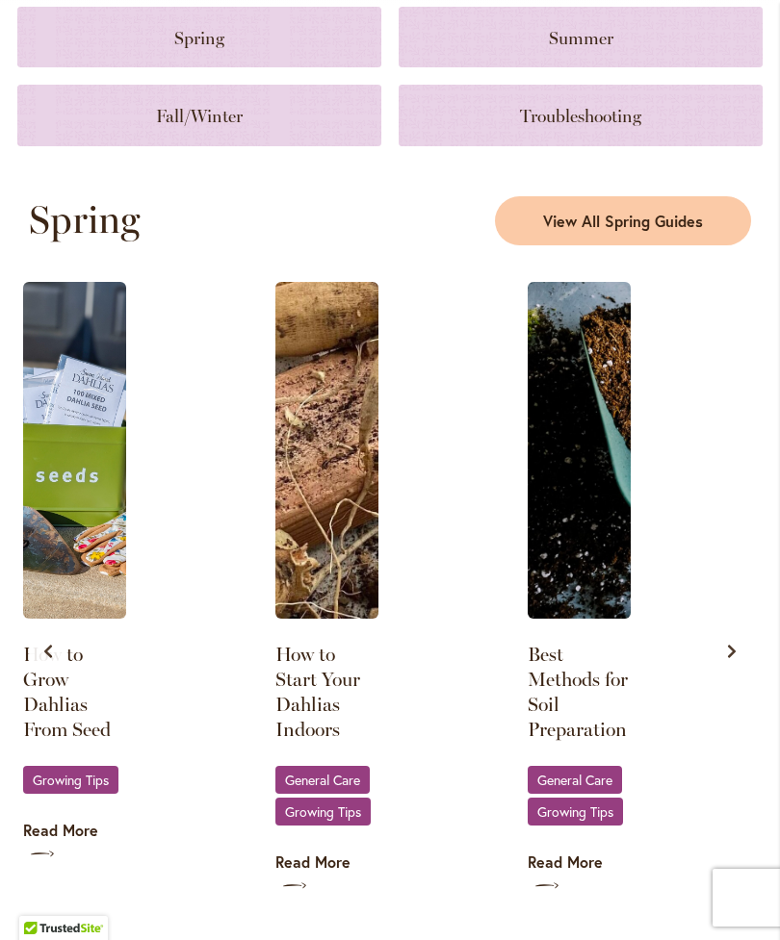
click at [87, 786] on span "Growing Tips" at bounding box center [71, 780] width 76 height 13
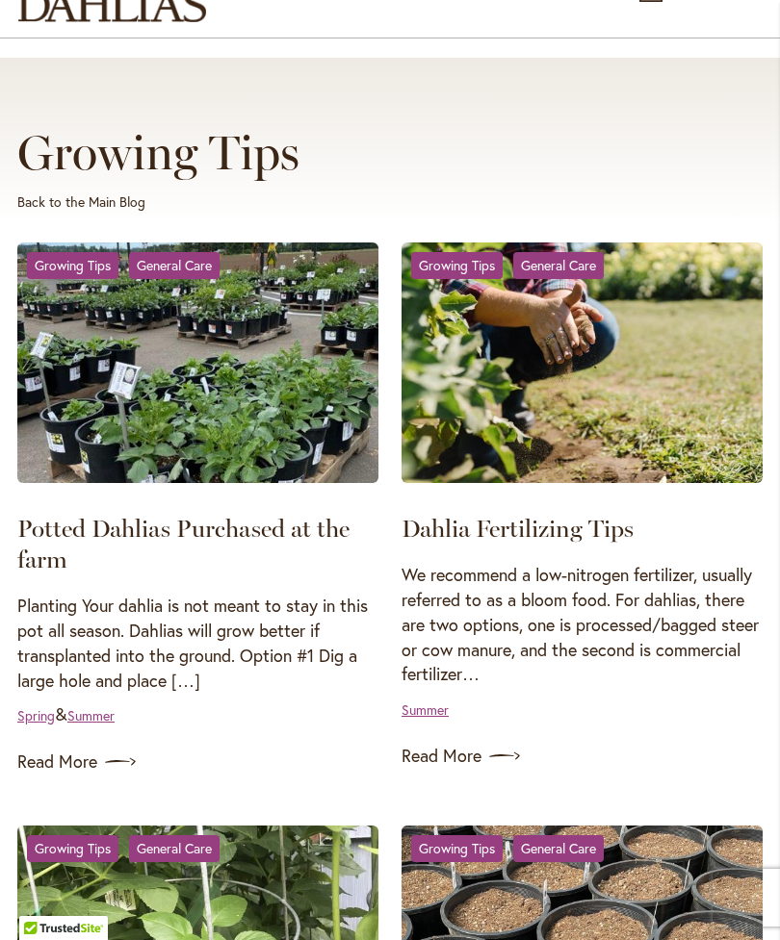
scroll to position [153, 0]
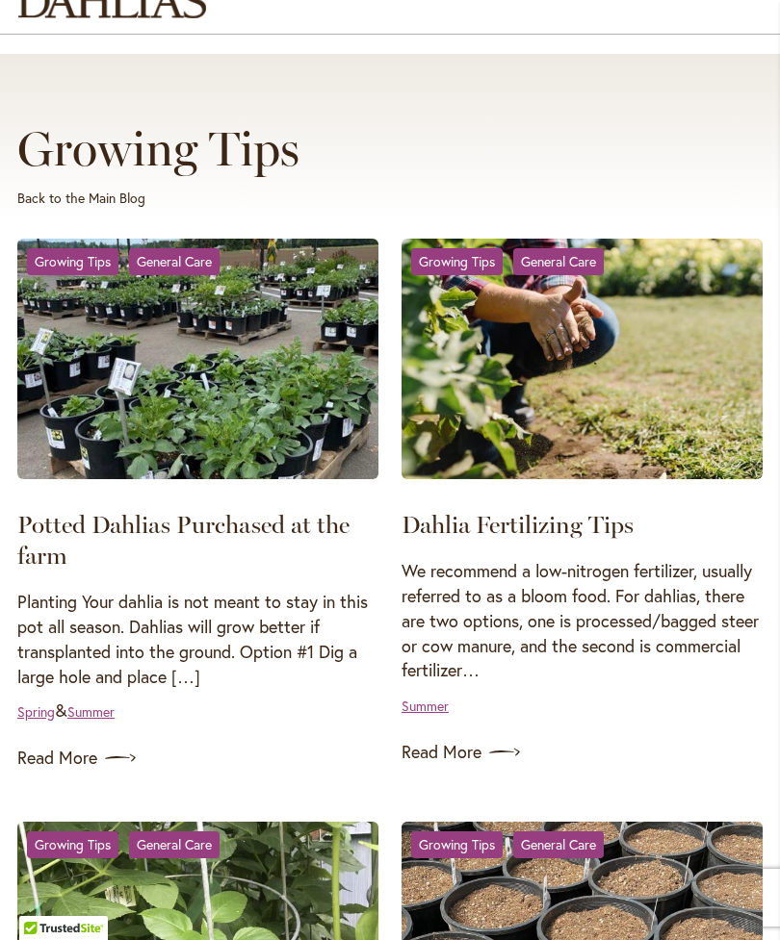
click at [116, 768] on img at bounding box center [120, 758] width 31 height 31
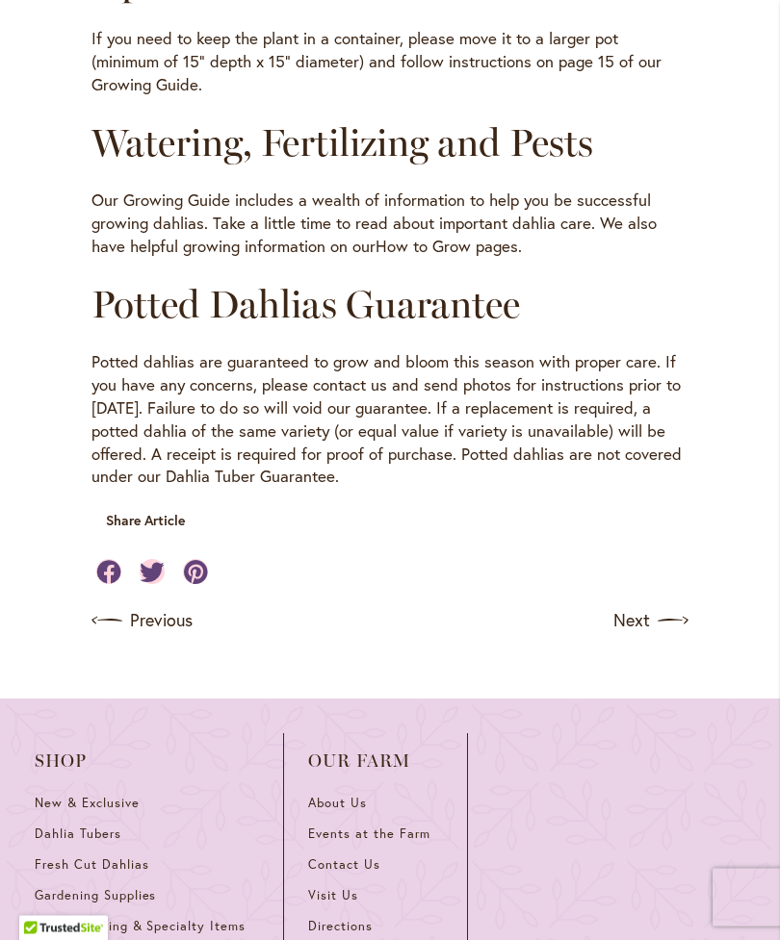
scroll to position [1198, 0]
click at [645, 623] on link "Next" at bounding box center [650, 620] width 75 height 31
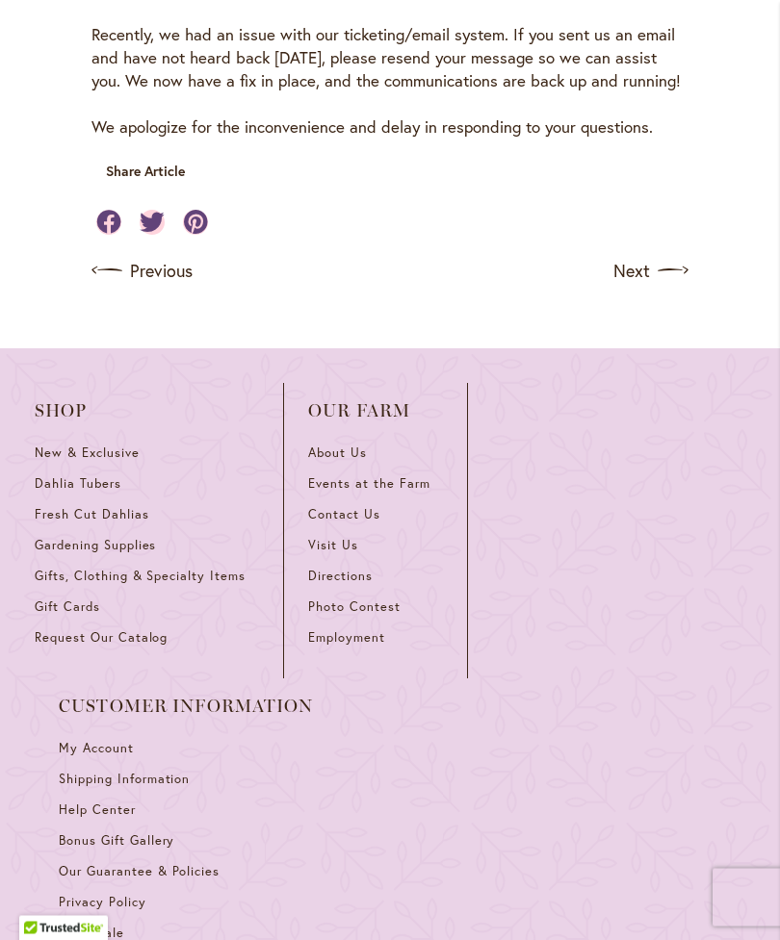
scroll to position [1405, 0]
click at [100, 492] on span "Dahlia Tubers" at bounding box center [78, 483] width 87 height 16
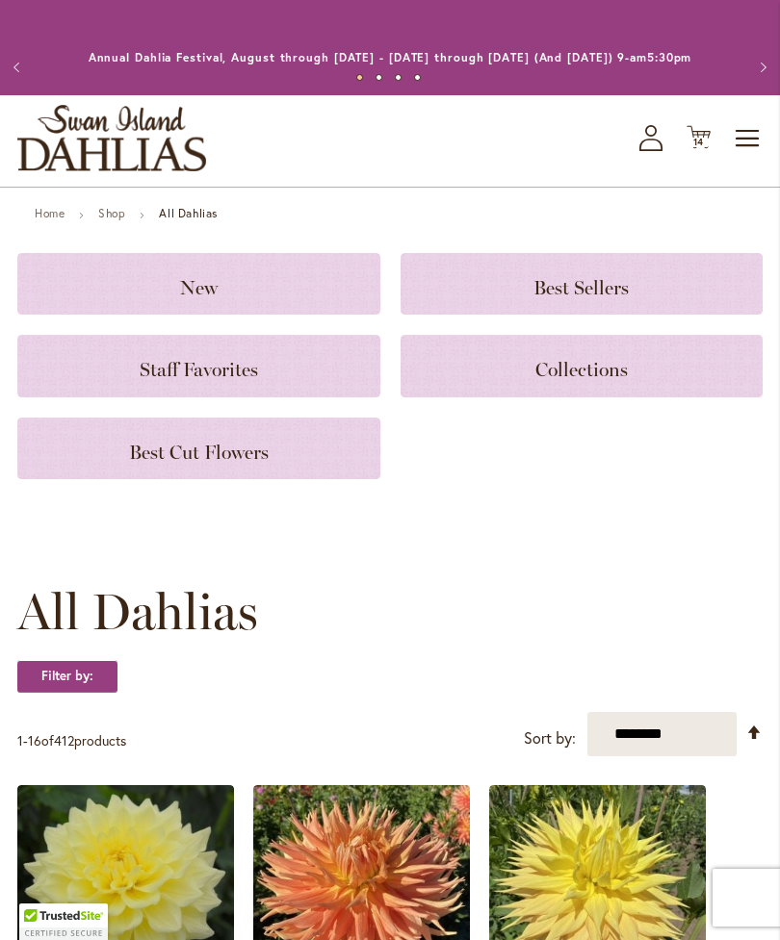
click at [708, 149] on icon at bounding box center [698, 137] width 24 height 23
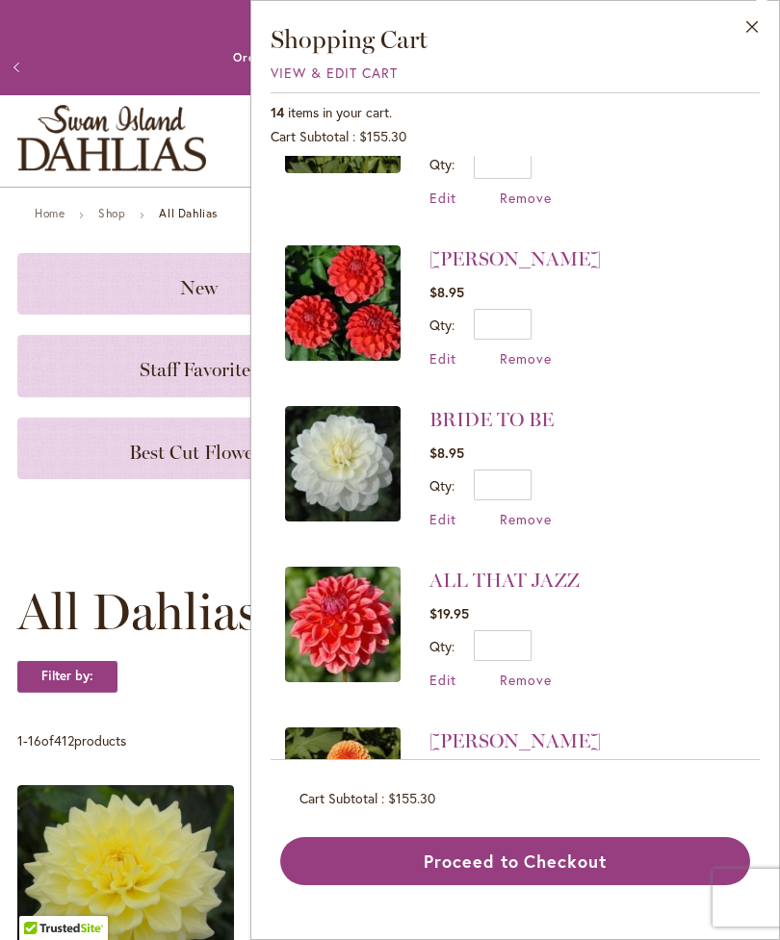
scroll to position [1563, 0]
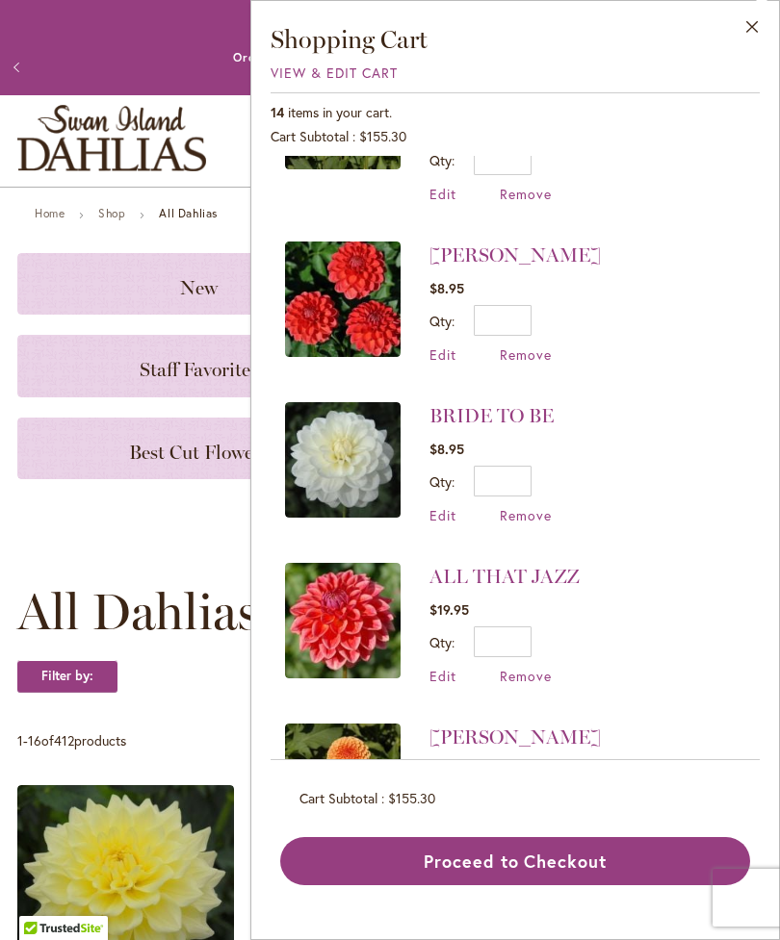
click at [530, 667] on span "Remove" at bounding box center [525, 676] width 52 height 18
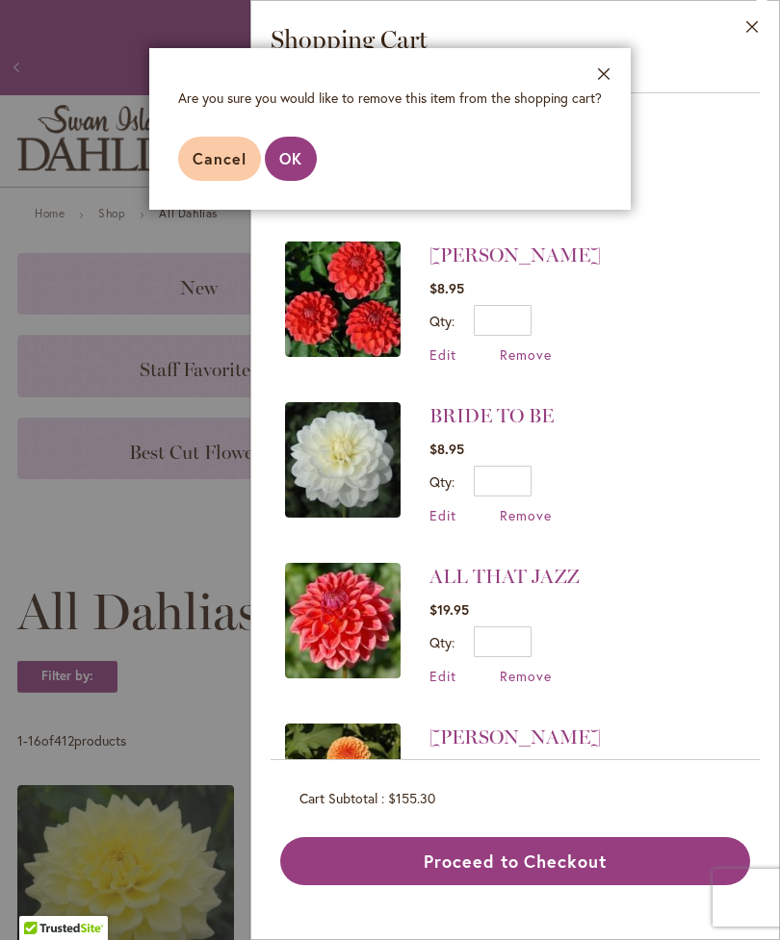
click at [286, 165] on span "OK" at bounding box center [290, 158] width 23 height 20
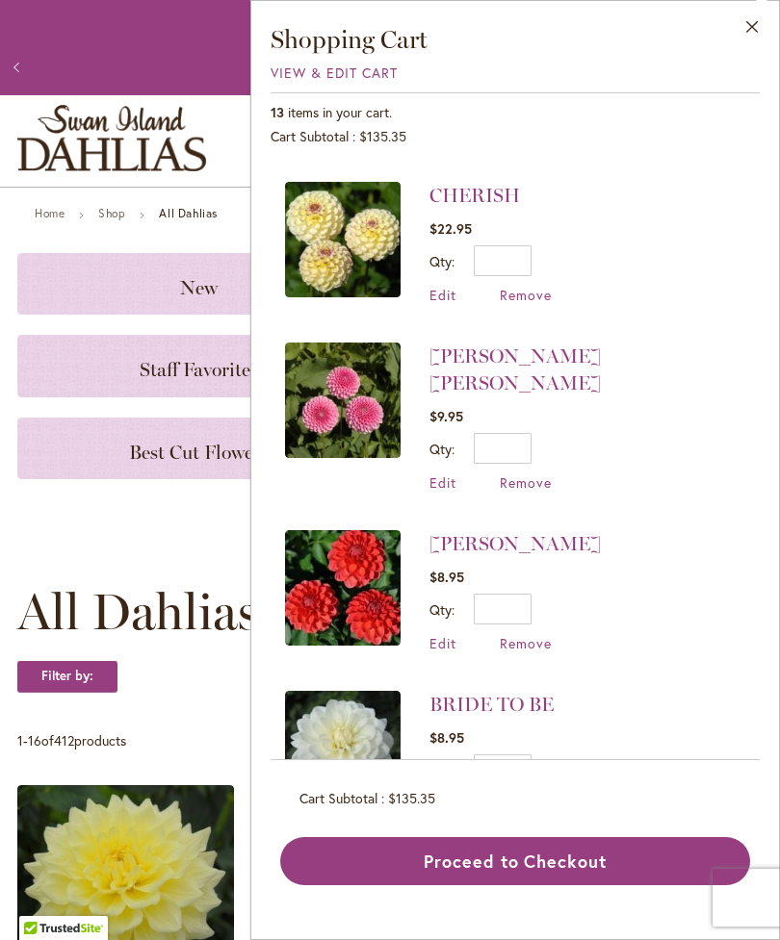
scroll to position [1272, 0]
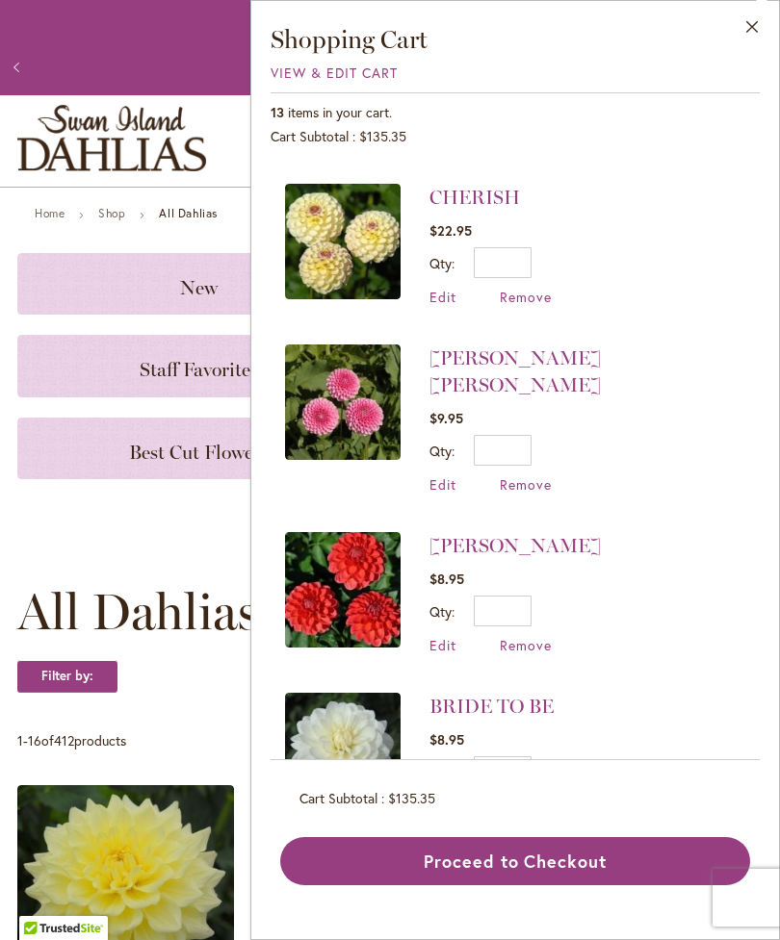
click at [535, 302] on span "Remove" at bounding box center [525, 297] width 52 height 18
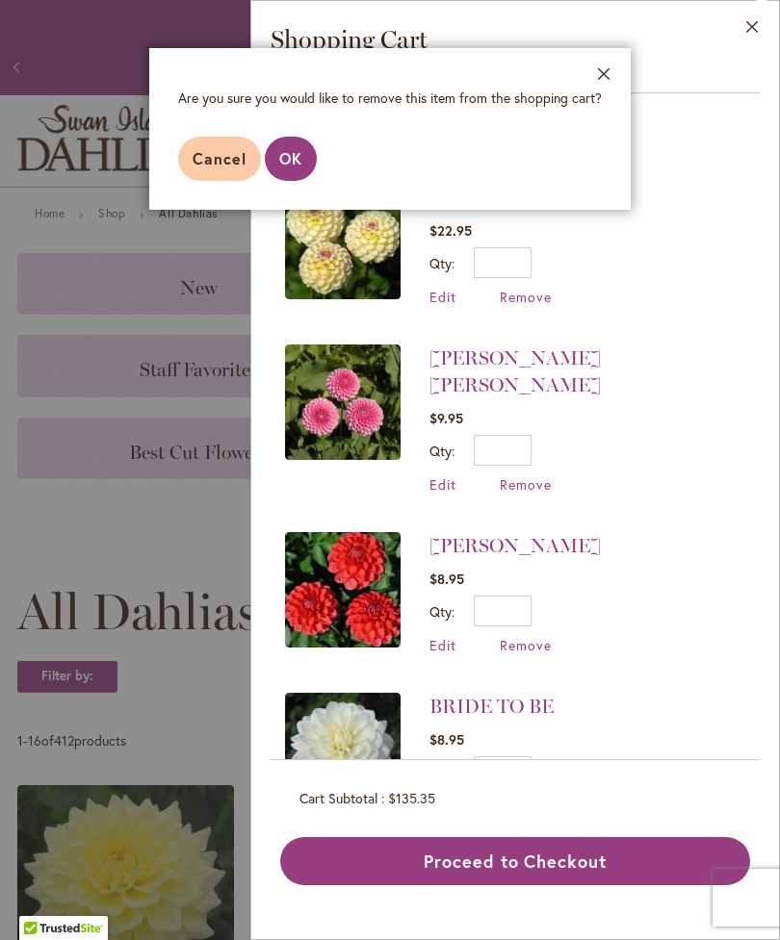
click at [290, 170] on button "OK" at bounding box center [291, 159] width 52 height 44
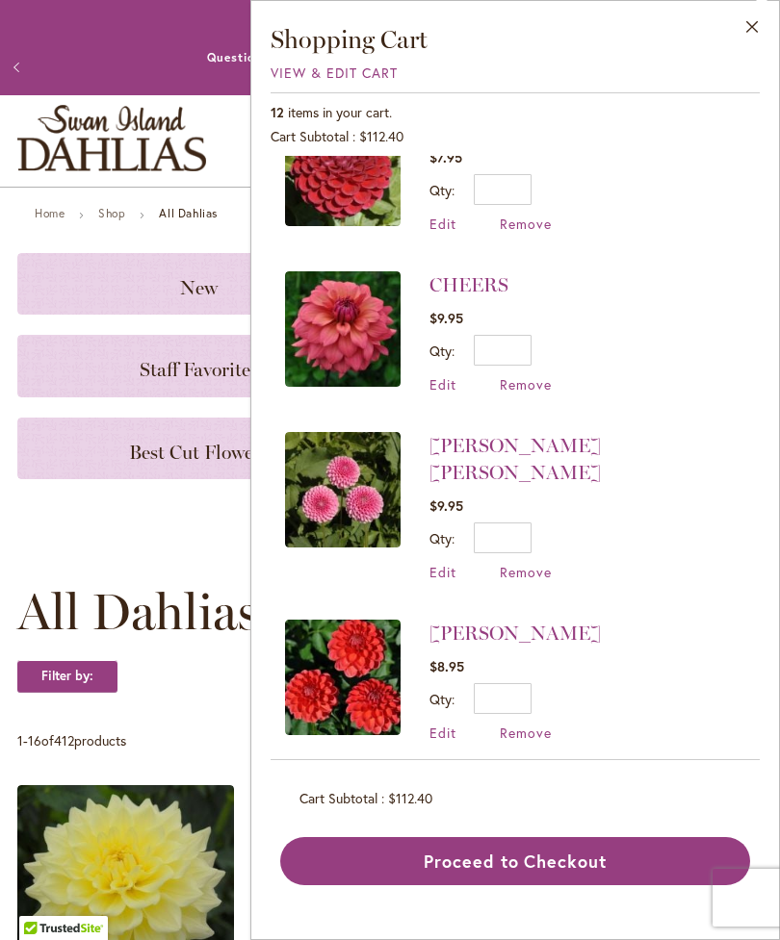
scroll to position [1022, 0]
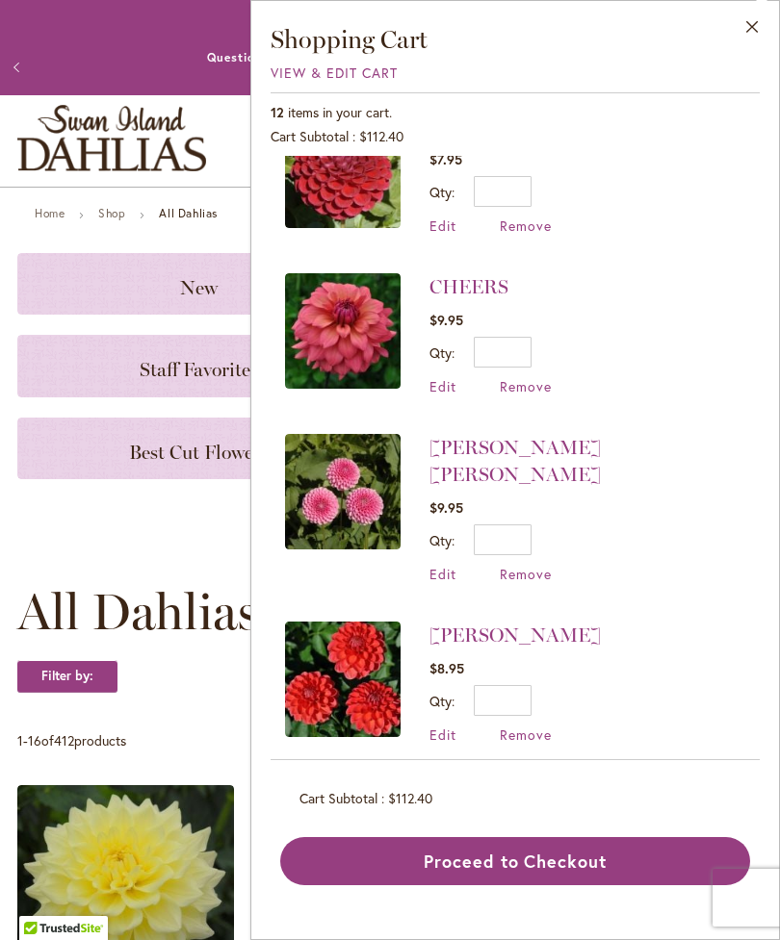
click at [538, 384] on span "Remove" at bounding box center [525, 386] width 52 height 18
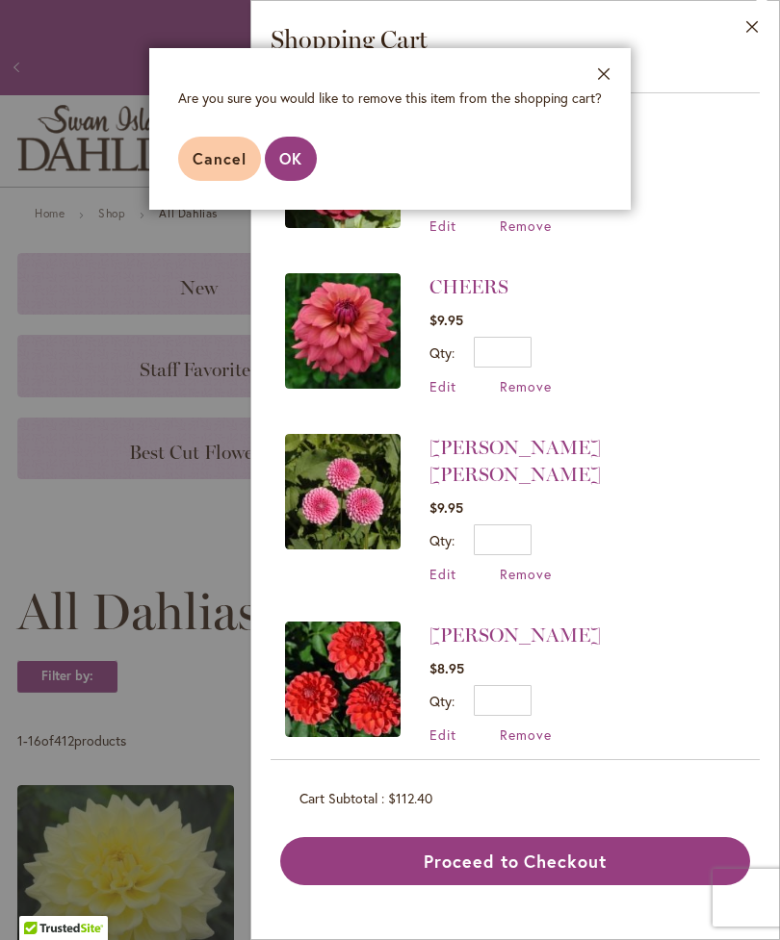
click at [292, 155] on span "OK" at bounding box center [290, 158] width 23 height 20
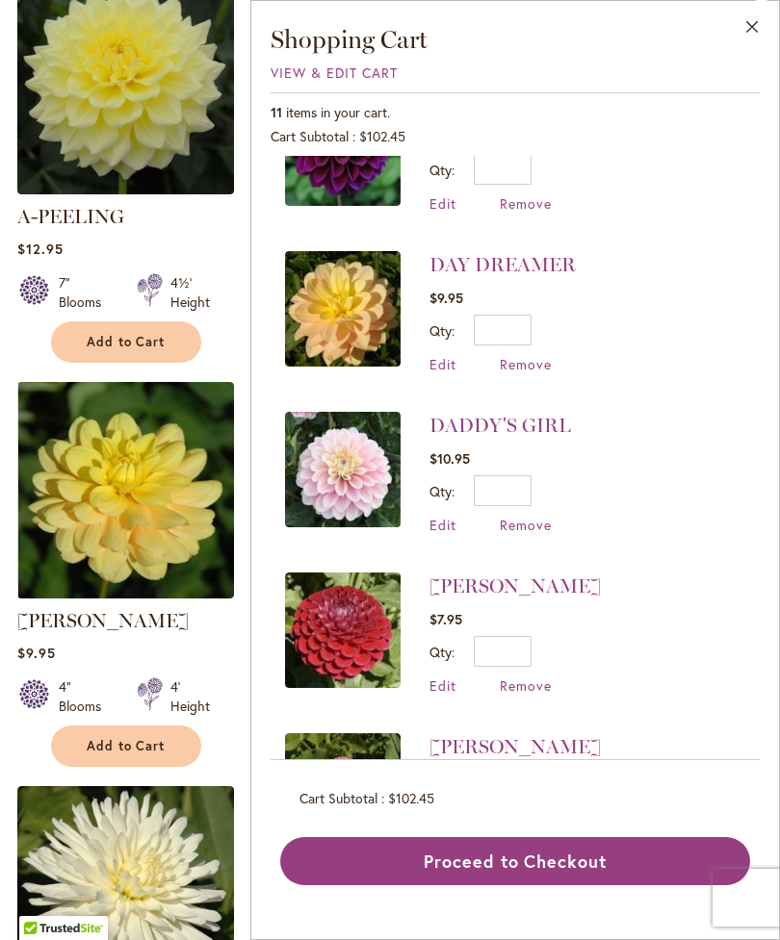
scroll to position [562, 0]
click at [538, 362] on span "Remove" at bounding box center [525, 364] width 52 height 18
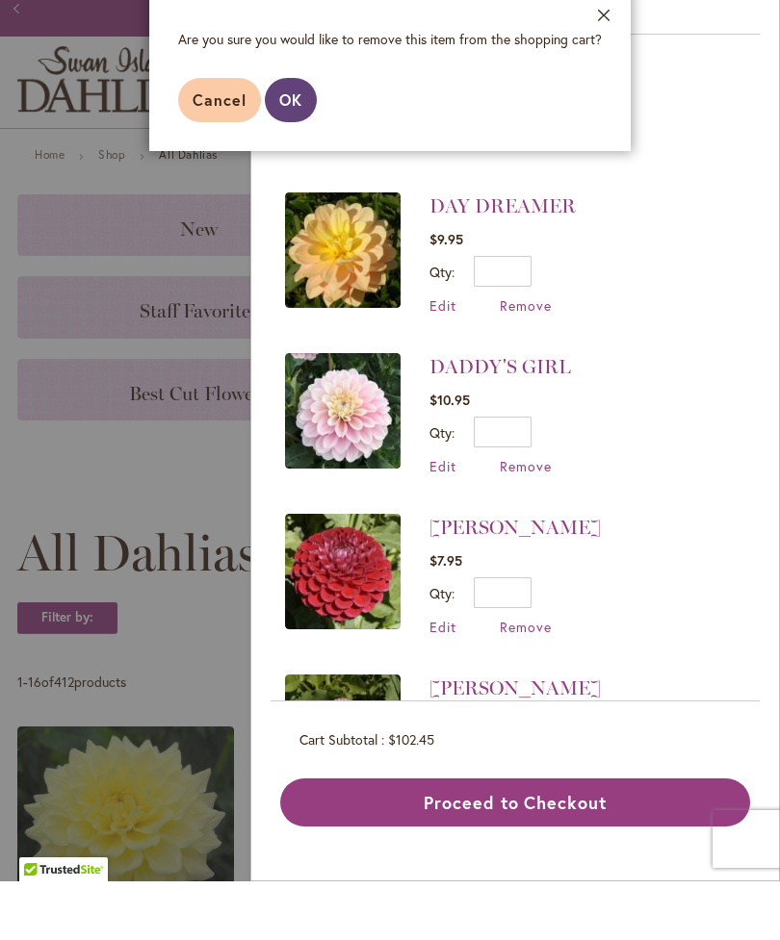
scroll to position [62, 0]
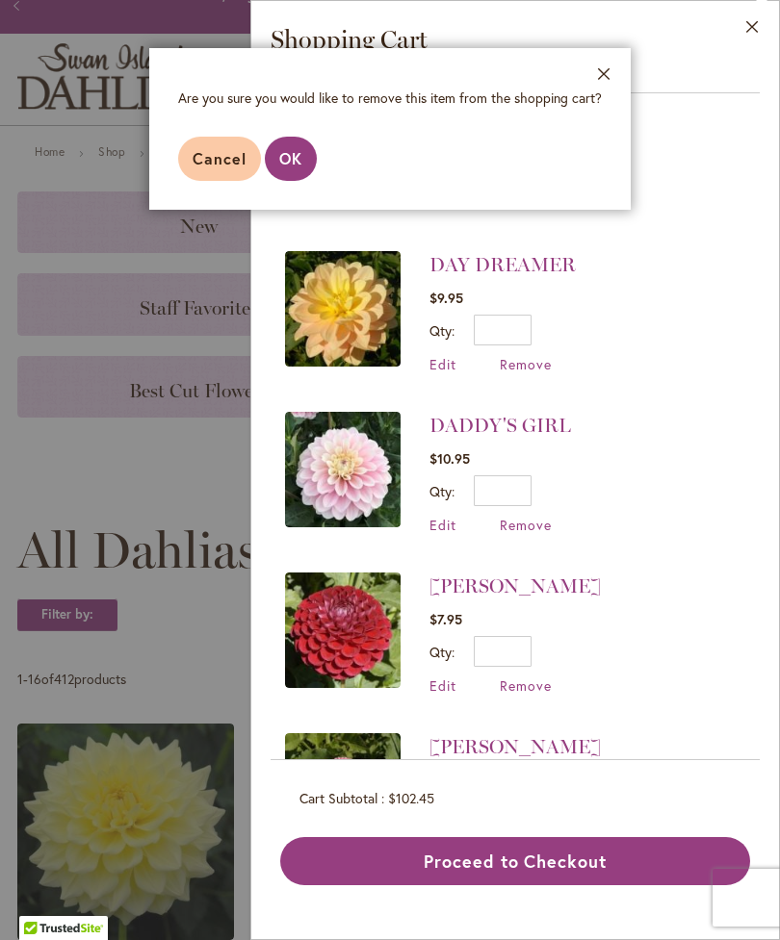
click at [293, 154] on span "OK" at bounding box center [290, 158] width 23 height 20
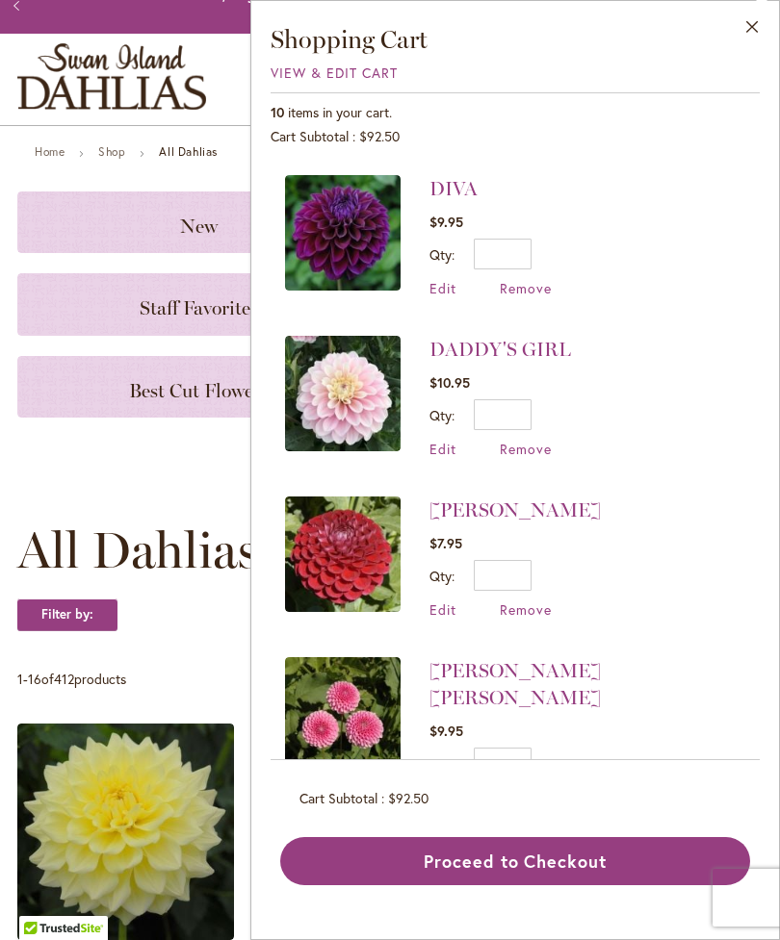
scroll to position [484, 0]
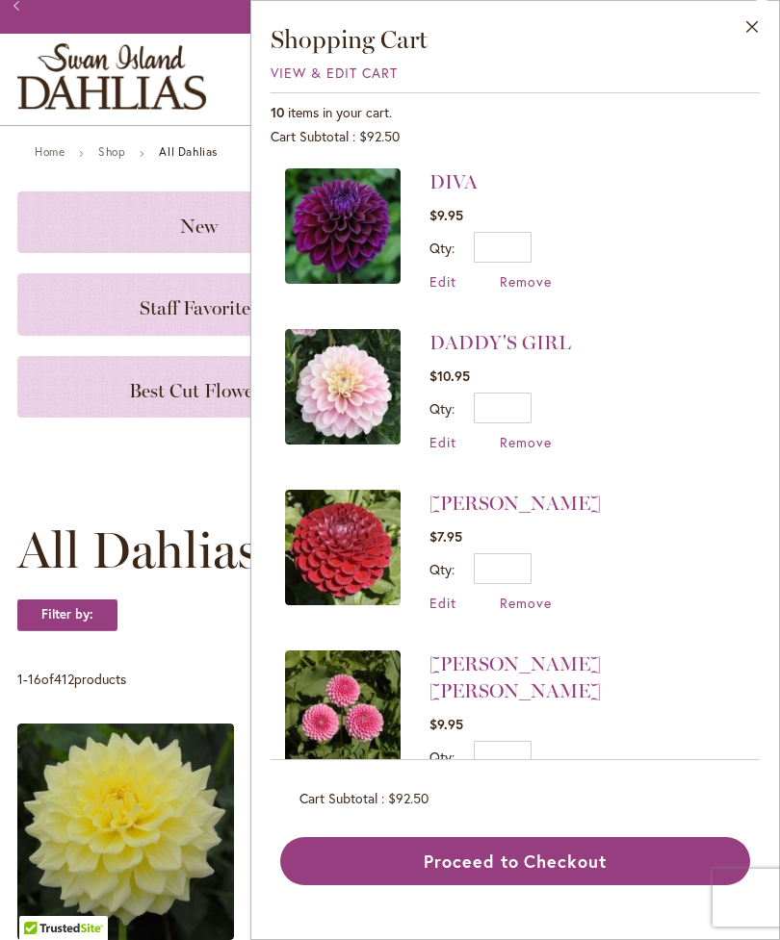
click at [542, 284] on span "Remove" at bounding box center [525, 281] width 52 height 18
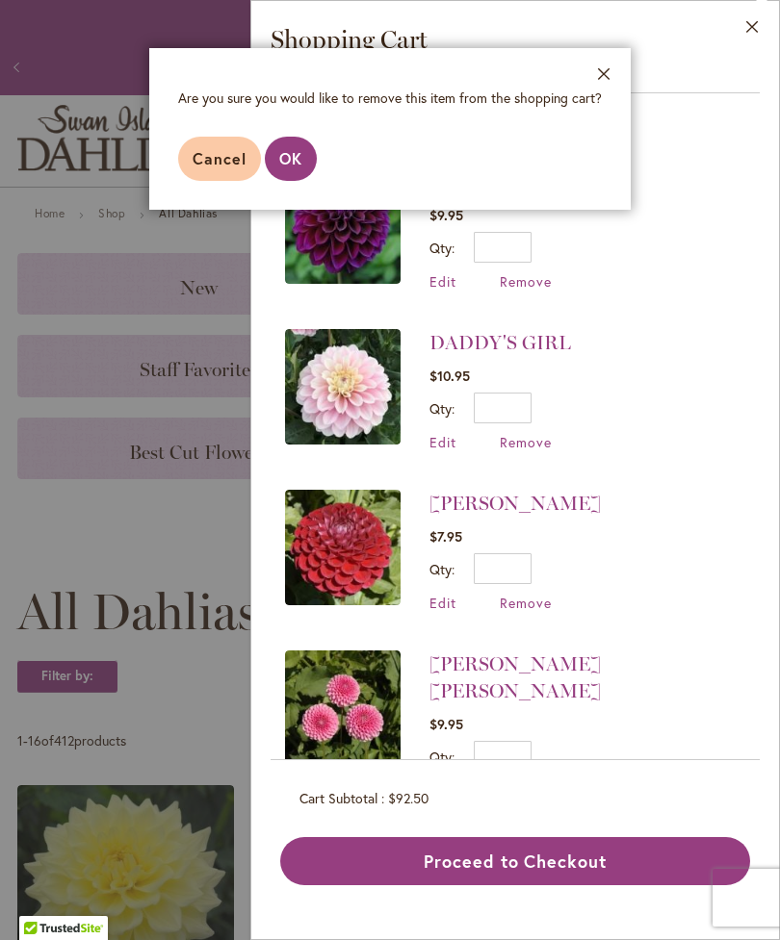
click at [297, 218] on aside "Close Are you sure you would like to remove this item from the shopping cart? C…" at bounding box center [390, 470] width 780 height 940
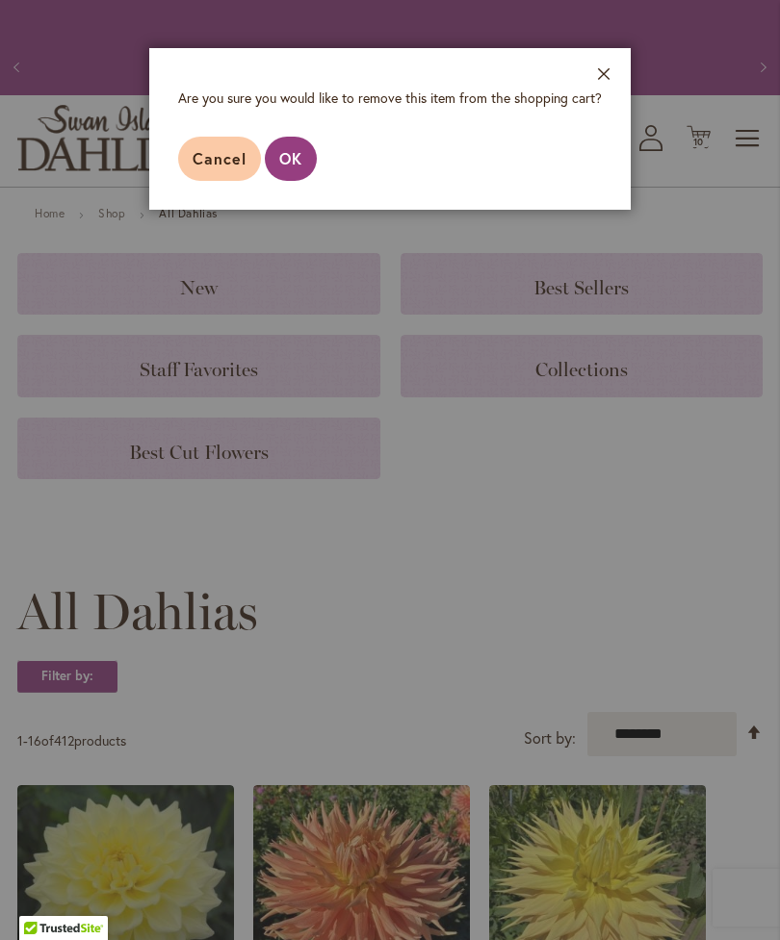
click at [304, 217] on aside "Close Are you sure you would like to remove this item from the shopping cart? C…" at bounding box center [390, 470] width 780 height 940
click at [303, 225] on aside "Close Are you sure you would like to remove this item from the shopping cart? C…" at bounding box center [390, 470] width 780 height 940
click at [613, 127] on footer "Cancel OK" at bounding box center [389, 159] width 481 height 102
